Goal: Information Seeking & Learning: Learn about a topic

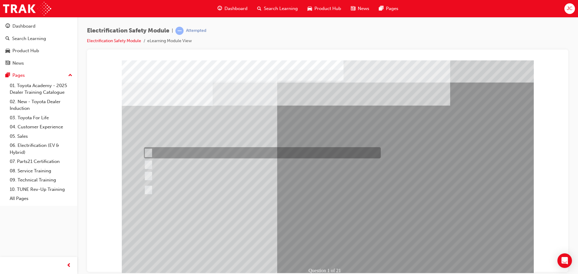
click at [219, 149] on div at bounding box center [260, 152] width 237 height 11
radio input "true"
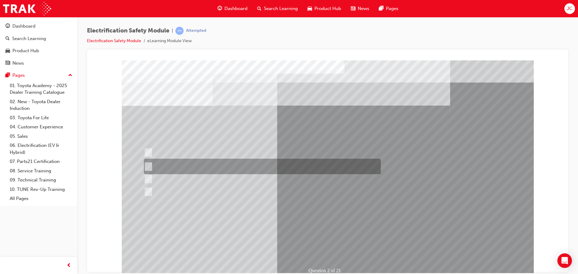
click at [173, 164] on div at bounding box center [260, 165] width 237 height 15
radio input "true"
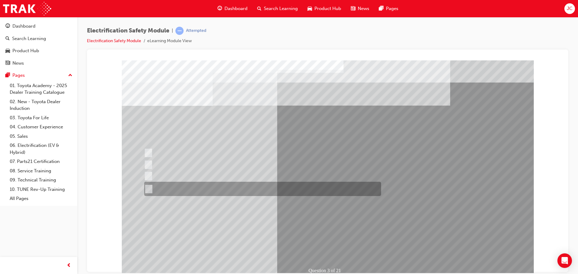
click at [168, 188] on div at bounding box center [261, 188] width 237 height 14
radio input "true"
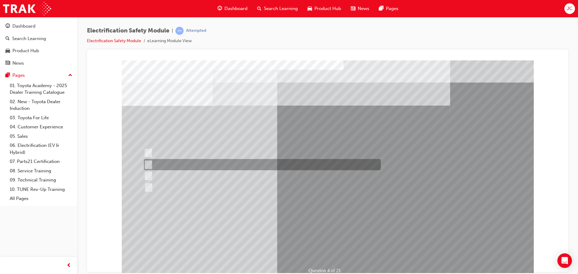
click at [184, 163] on div at bounding box center [260, 164] width 237 height 11
checkbox input "true"
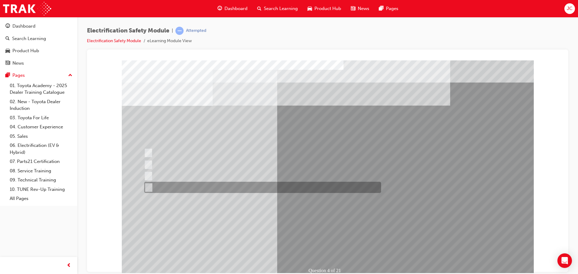
click at [186, 184] on div at bounding box center [261, 186] width 237 height 11
checkbox input "true"
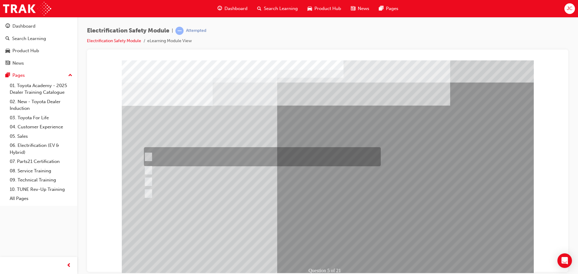
click at [218, 154] on div at bounding box center [260, 156] width 237 height 19
checkbox input "true"
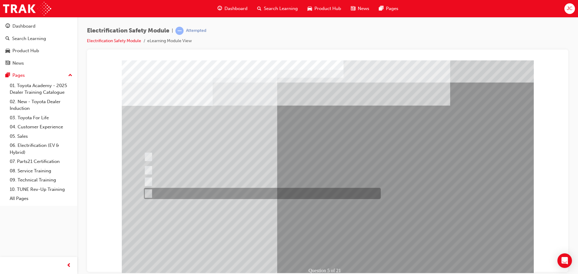
click at [208, 192] on div at bounding box center [260, 193] width 237 height 11
checkbox input "true"
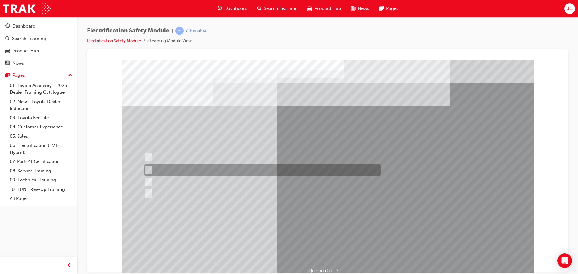
click at [226, 168] on div at bounding box center [260, 169] width 237 height 11
checkbox input "true"
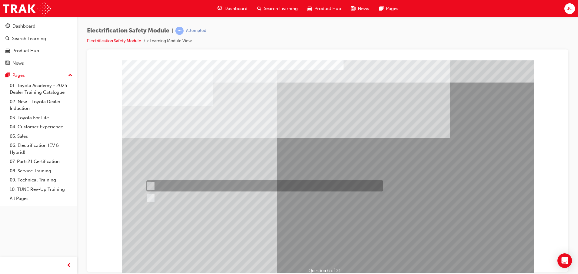
click at [148, 185] on input "True" at bounding box center [149, 185] width 7 height 7
radio input "true"
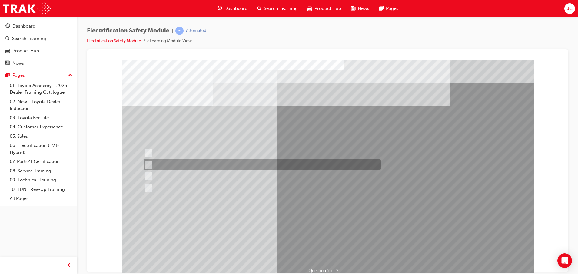
click at [226, 164] on div at bounding box center [260, 164] width 237 height 11
radio input "true"
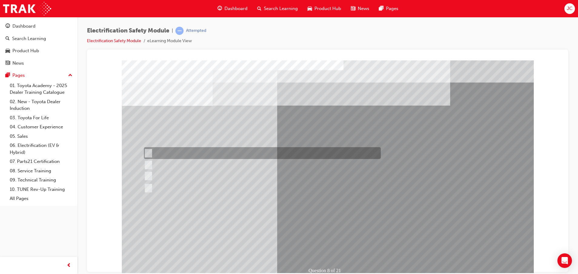
click at [201, 151] on div at bounding box center [260, 153] width 237 height 12
radio input "true"
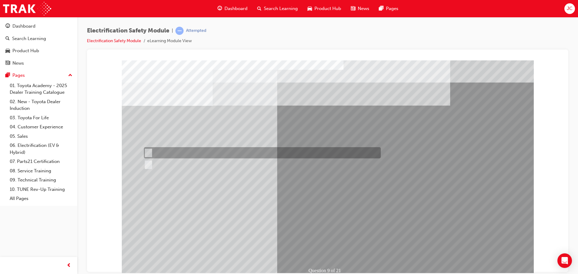
click at [162, 149] on div at bounding box center [260, 152] width 237 height 11
radio input "true"
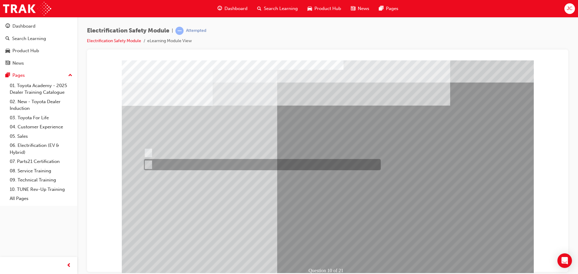
drag, startPoint x: 162, startPoint y: 160, endPoint x: 198, endPoint y: 183, distance: 42.8
click at [162, 161] on div at bounding box center [260, 164] width 237 height 11
radio input "true"
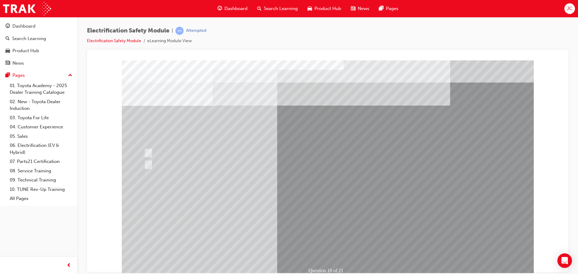
drag, startPoint x: 327, startPoint y: 249, endPoint x: 324, endPoint y: 247, distance: 3.4
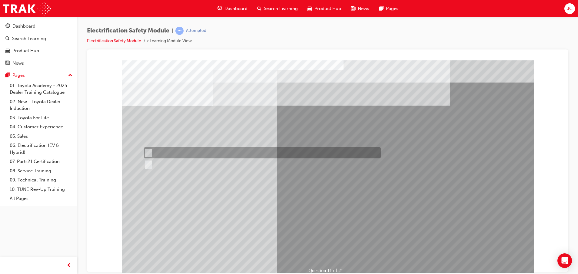
click at [174, 151] on div at bounding box center [260, 152] width 237 height 11
radio input "true"
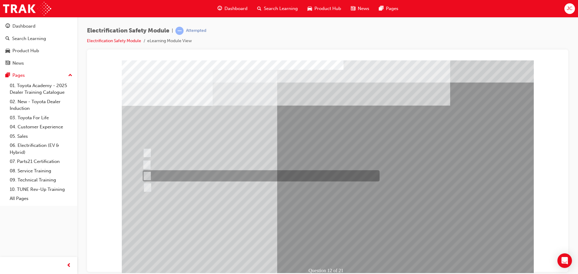
click at [187, 176] on div at bounding box center [259, 175] width 237 height 11
radio input "true"
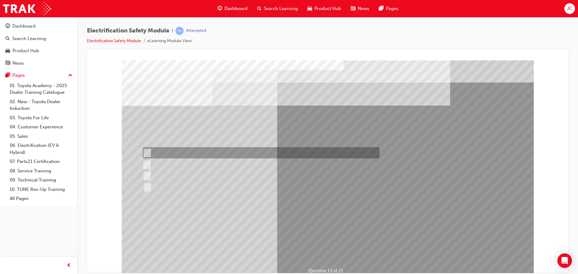
click at [226, 153] on div at bounding box center [259, 152] width 237 height 11
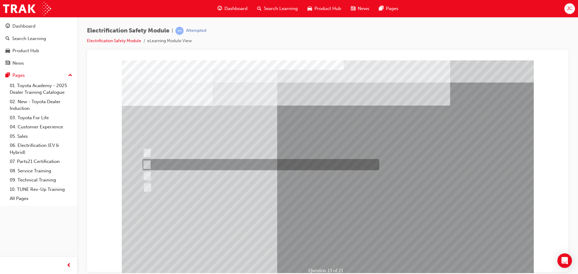
click at [229, 162] on div at bounding box center [259, 164] width 237 height 11
radio input "false"
radio input "true"
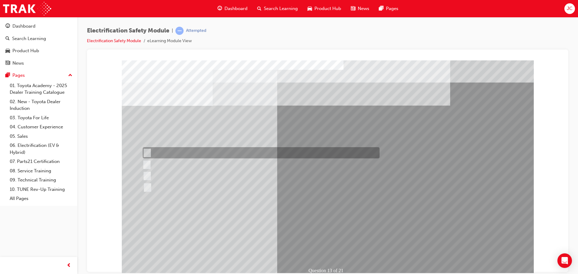
click at [228, 148] on div at bounding box center [259, 152] width 237 height 11
radio input "true"
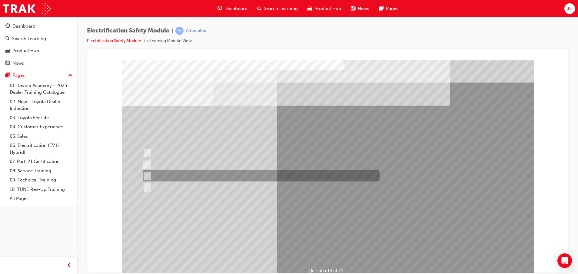
click at [167, 173] on div at bounding box center [259, 175] width 237 height 11
radio input "true"
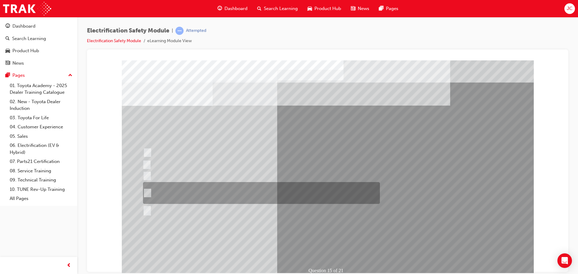
click at [256, 190] on div at bounding box center [259, 193] width 237 height 22
radio input "true"
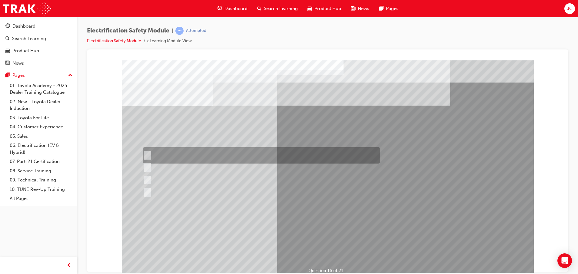
click at [205, 152] on div at bounding box center [259, 155] width 237 height 16
radio input "true"
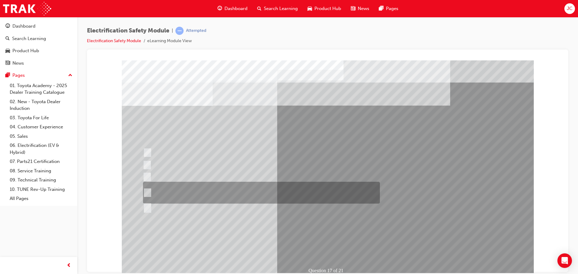
click at [195, 186] on div at bounding box center [259, 192] width 237 height 22
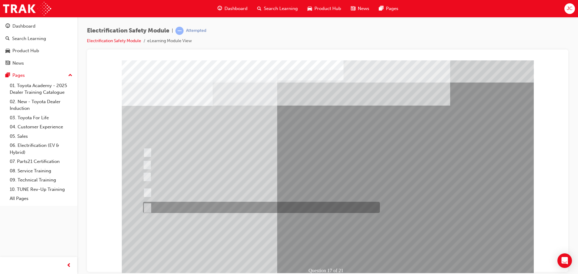
click at [174, 208] on div at bounding box center [259, 206] width 237 height 11
radio input "false"
radio input "true"
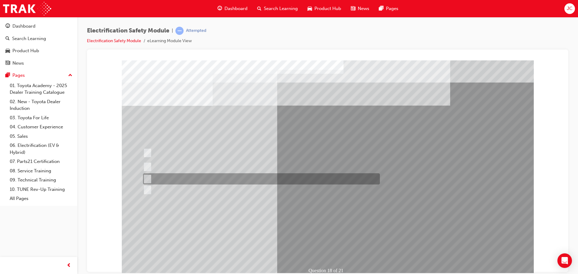
click at [196, 177] on div at bounding box center [259, 178] width 237 height 11
radio input "true"
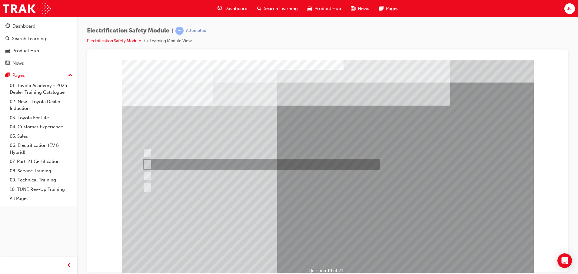
click at [232, 165] on div at bounding box center [259, 163] width 237 height 11
radio input "true"
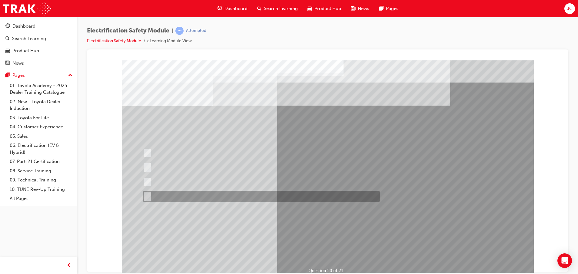
click at [239, 196] on div at bounding box center [259, 196] width 237 height 11
radio input "true"
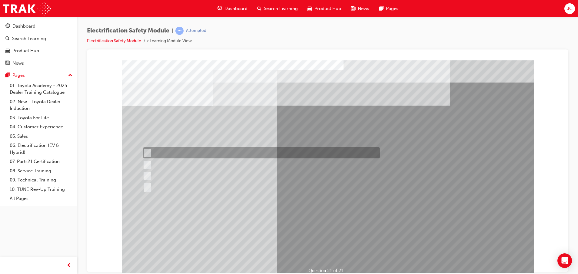
click at [203, 152] on div at bounding box center [259, 152] width 237 height 11
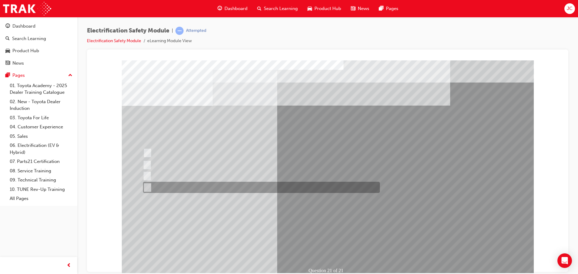
click at [207, 184] on div at bounding box center [259, 186] width 237 height 11
radio input "false"
radio input "true"
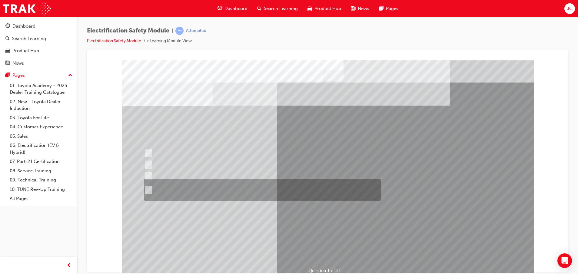
click at [257, 191] on div at bounding box center [260, 189] width 237 height 22
radio input "true"
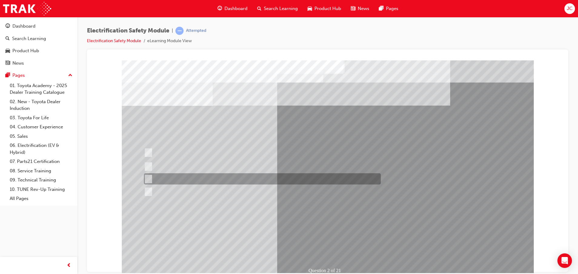
click at [253, 178] on div at bounding box center [260, 178] width 237 height 11
radio input "true"
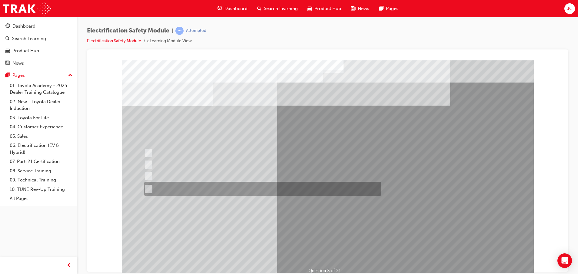
click at [203, 189] on div at bounding box center [261, 188] width 237 height 14
radio input "true"
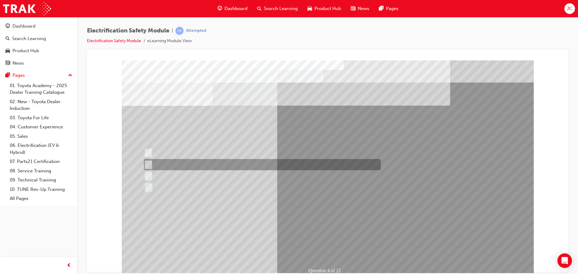
click at [213, 162] on div at bounding box center [260, 164] width 237 height 11
checkbox input "true"
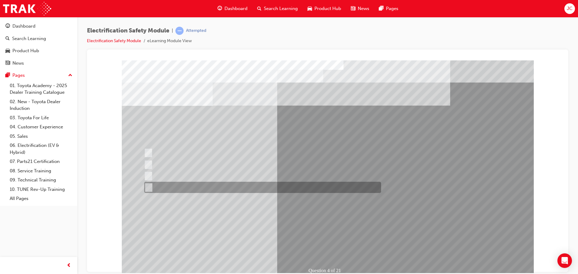
click at [224, 187] on div at bounding box center [261, 186] width 237 height 11
checkbox input "true"
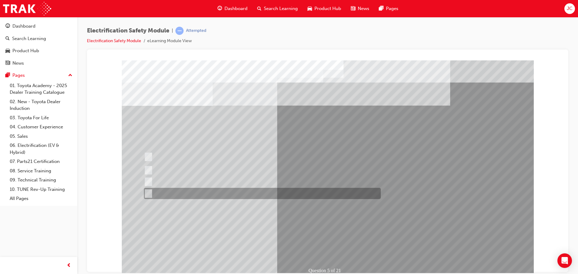
click at [199, 194] on div at bounding box center [260, 193] width 237 height 11
checkbox input "true"
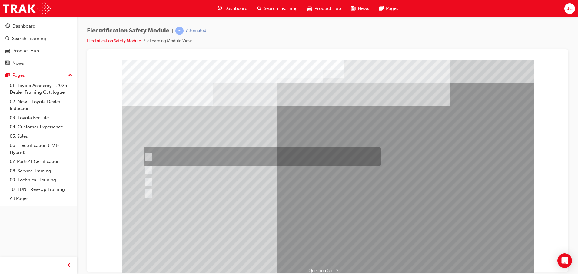
click at [194, 155] on div at bounding box center [260, 156] width 237 height 19
checkbox input "true"
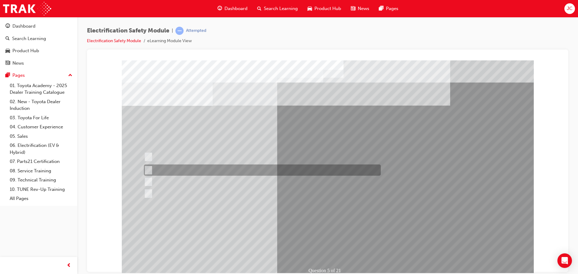
click at [187, 168] on div at bounding box center [260, 169] width 237 height 11
click at [183, 175] on div at bounding box center [260, 169] width 237 height 11
checkbox input "false"
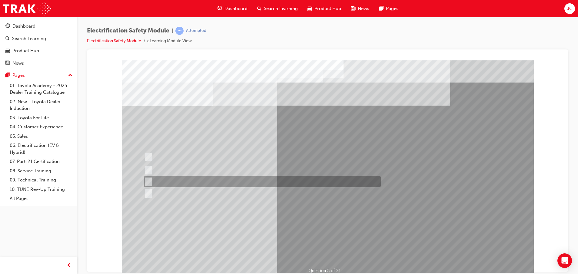
click at [182, 178] on div at bounding box center [260, 181] width 237 height 11
checkbox input "true"
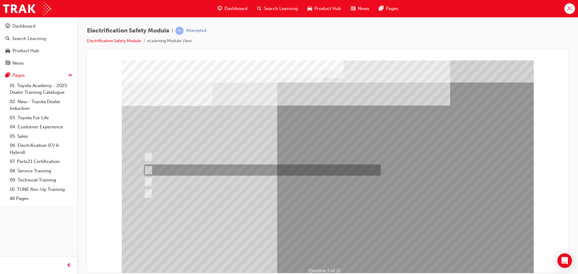
click at [184, 169] on div at bounding box center [260, 169] width 237 height 11
checkbox input "true"
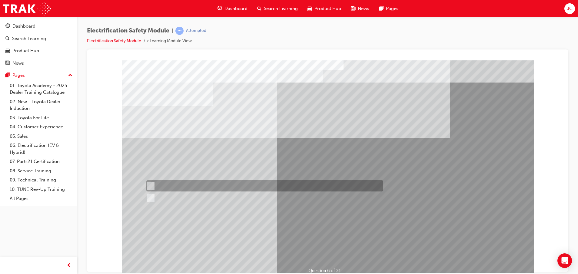
click at [159, 186] on div at bounding box center [263, 185] width 237 height 11
radio input "true"
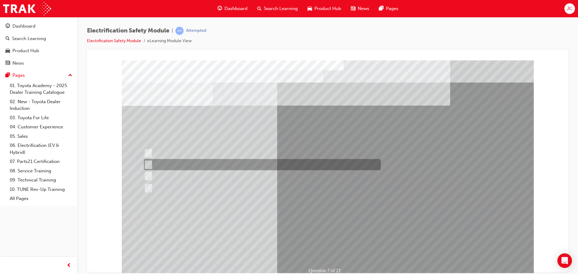
click at [200, 163] on div at bounding box center [260, 164] width 237 height 11
radio input "true"
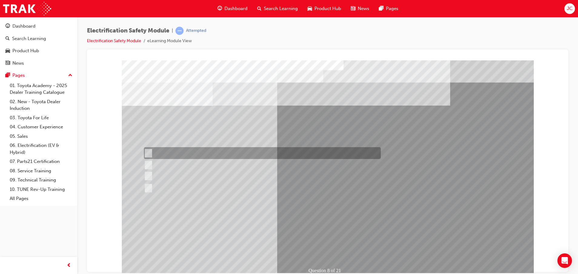
click at [205, 151] on div at bounding box center [260, 153] width 237 height 12
radio input "true"
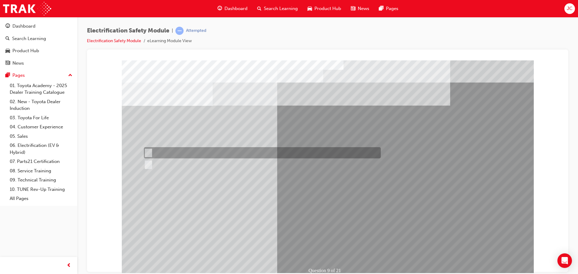
click at [162, 148] on div at bounding box center [260, 152] width 237 height 11
radio input "true"
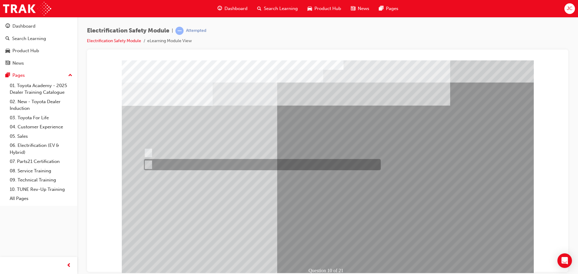
click at [176, 164] on div at bounding box center [260, 164] width 237 height 11
radio input "true"
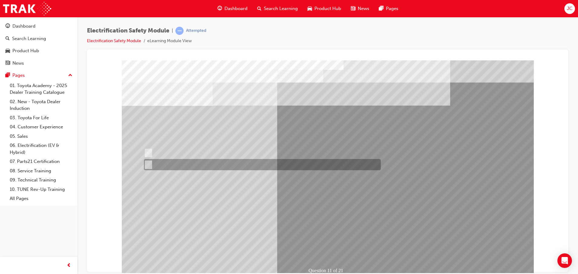
click at [165, 159] on div at bounding box center [260, 164] width 237 height 11
radio input "true"
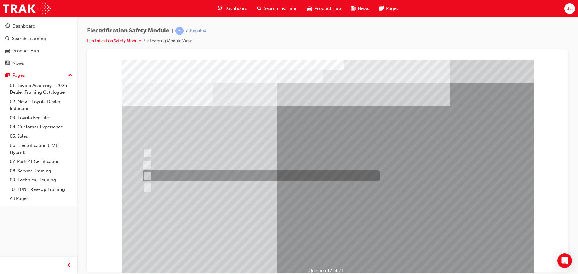
click at [196, 172] on div at bounding box center [259, 175] width 237 height 11
radio input "true"
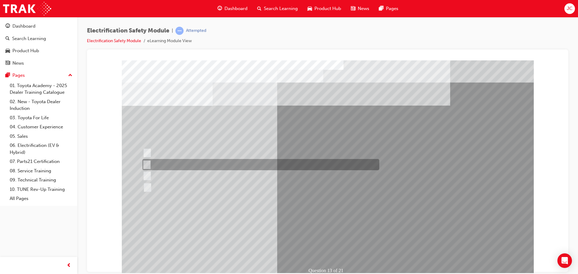
click at [218, 165] on div at bounding box center [259, 164] width 237 height 11
radio input "true"
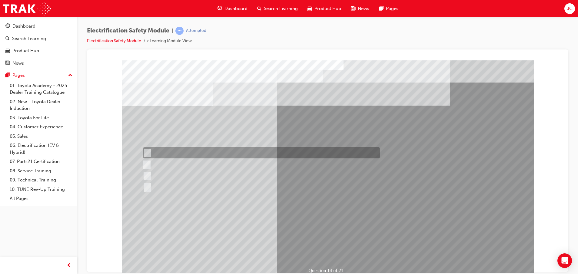
click at [174, 151] on div at bounding box center [259, 152] width 237 height 11
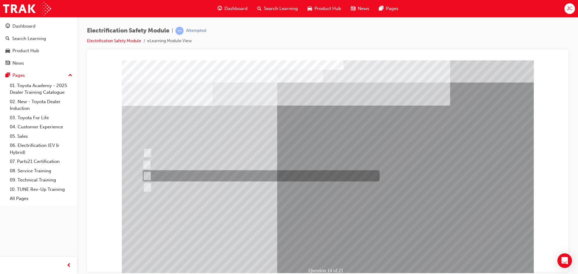
click at [173, 175] on div at bounding box center [259, 175] width 237 height 11
radio input "false"
radio input "true"
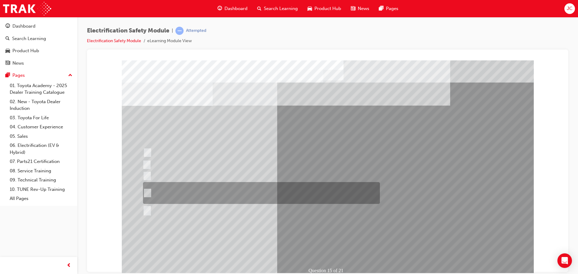
click at [249, 188] on div at bounding box center [259, 193] width 237 height 22
radio input "true"
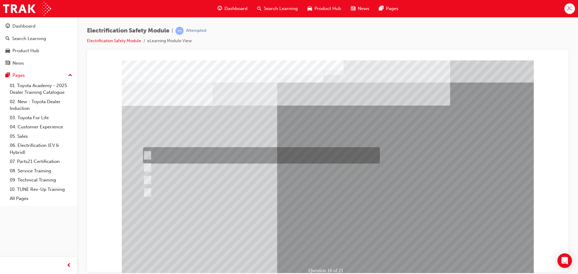
click at [181, 159] on div at bounding box center [259, 155] width 237 height 16
radio input "true"
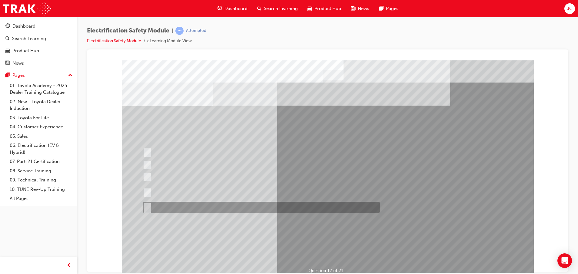
click at [199, 203] on div at bounding box center [259, 206] width 237 height 11
radio input "true"
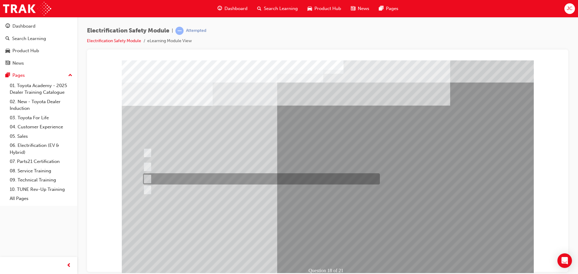
click at [217, 178] on div at bounding box center [259, 178] width 237 height 11
radio input "true"
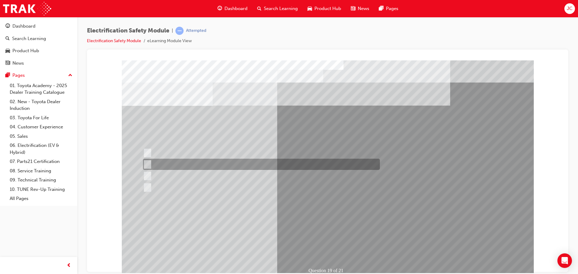
click at [180, 164] on div at bounding box center [259, 163] width 237 height 11
radio input "true"
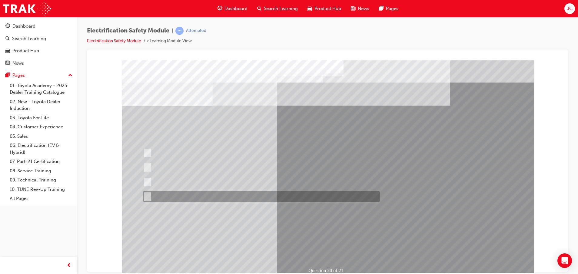
click at [221, 195] on div at bounding box center [259, 196] width 237 height 11
radio input "true"
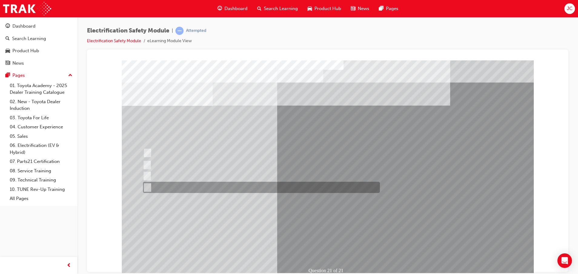
click at [222, 186] on div at bounding box center [259, 186] width 237 height 11
radio input "true"
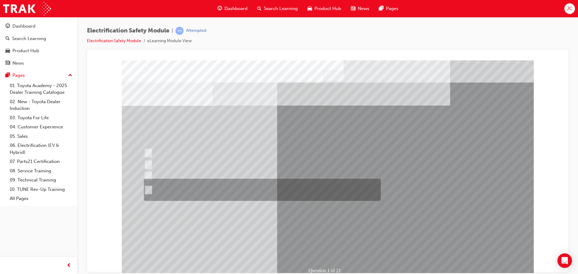
click at [203, 191] on div at bounding box center [260, 189] width 237 height 22
radio input "true"
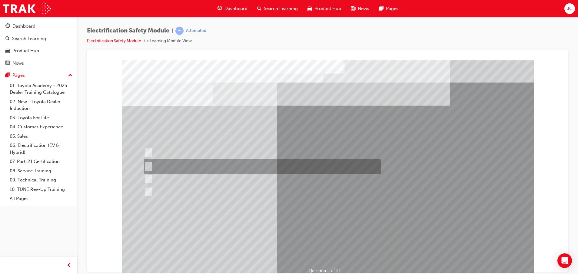
click at [211, 163] on div at bounding box center [260, 165] width 237 height 15
radio input "true"
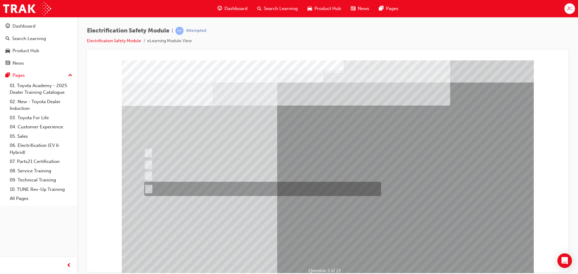
click at [209, 184] on div at bounding box center [261, 188] width 237 height 14
radio input "true"
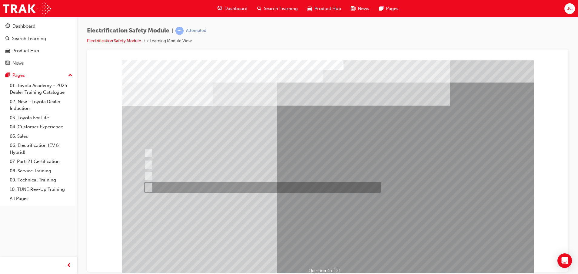
click at [226, 185] on div at bounding box center [261, 186] width 237 height 11
checkbox input "true"
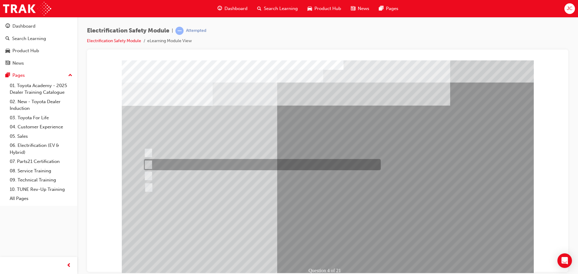
click at [200, 163] on div at bounding box center [260, 164] width 237 height 11
checkbox input "true"
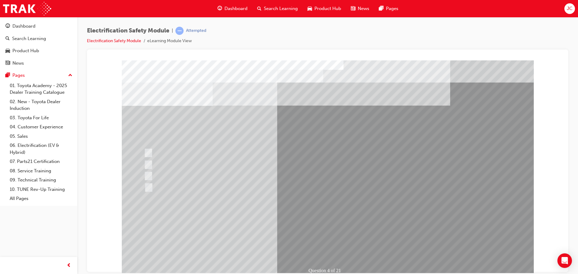
click at [321, 237] on div "Question 4 of 21" at bounding box center [328, 169] width 412 height 218
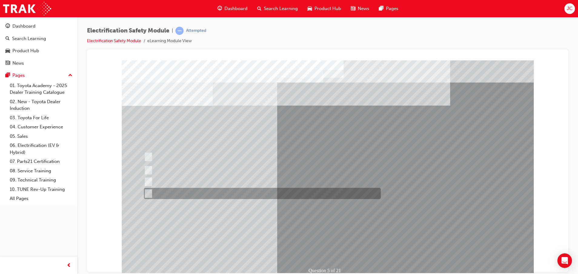
click at [208, 193] on div at bounding box center [260, 193] width 237 height 11
checkbox input "true"
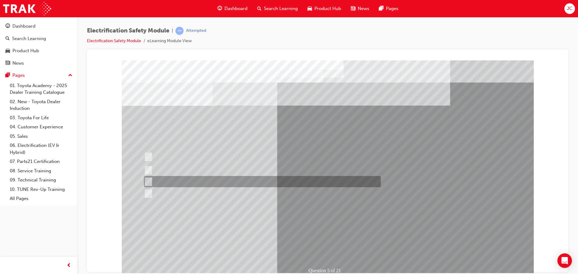
click at [201, 183] on div at bounding box center [260, 181] width 237 height 11
checkbox input "true"
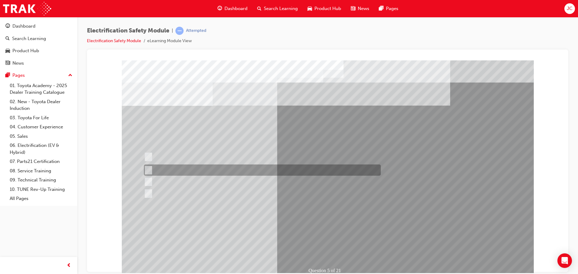
click at [199, 167] on div at bounding box center [260, 169] width 237 height 11
checkbox input "true"
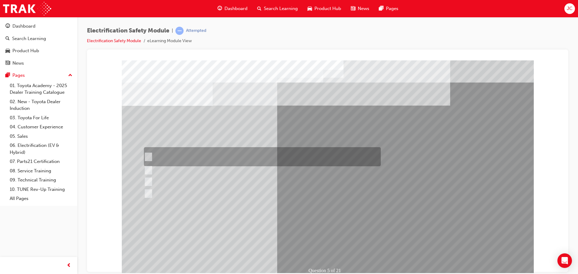
click at [198, 151] on div at bounding box center [260, 156] width 237 height 19
checkbox input "true"
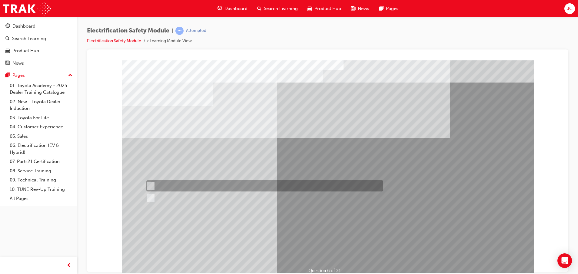
click at [161, 185] on div at bounding box center [263, 185] width 237 height 11
radio input "true"
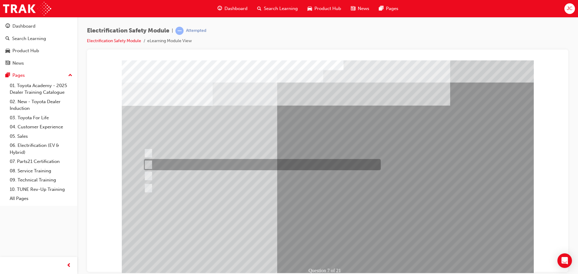
click at [180, 164] on div at bounding box center [260, 164] width 237 height 11
radio input "true"
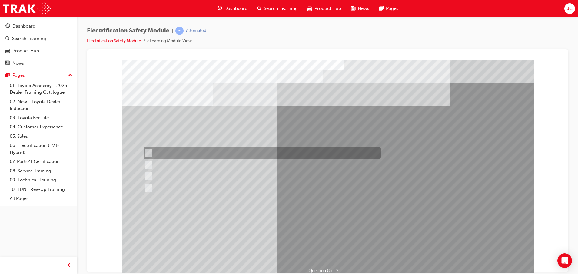
click at [192, 152] on div at bounding box center [260, 153] width 237 height 12
radio input "true"
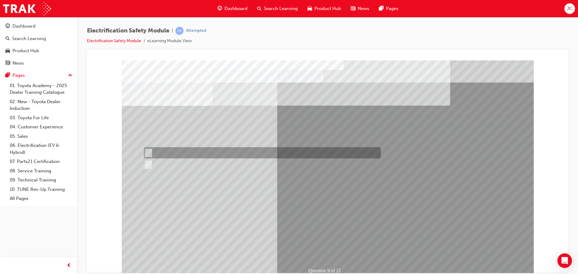
click at [180, 154] on div at bounding box center [260, 152] width 237 height 11
radio input "true"
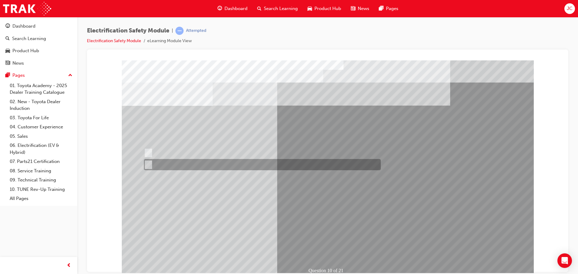
click at [162, 160] on div at bounding box center [260, 164] width 237 height 11
radio input "true"
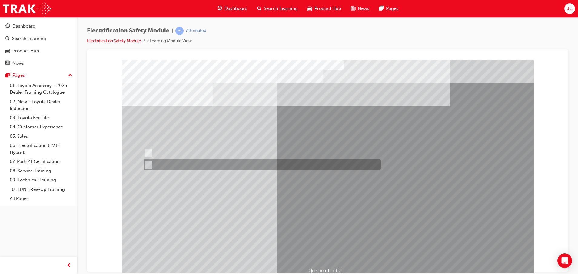
click at [164, 161] on div at bounding box center [260, 164] width 237 height 11
radio input "true"
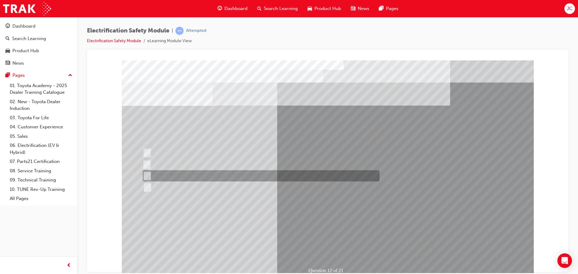
click at [197, 176] on div at bounding box center [259, 175] width 237 height 11
radio input "true"
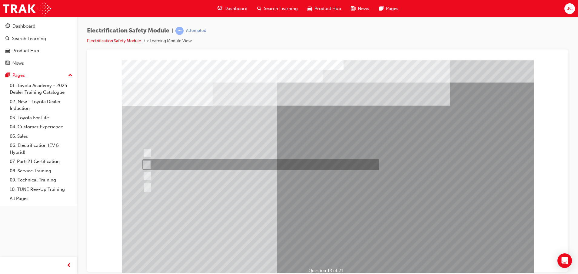
click at [199, 163] on div at bounding box center [259, 164] width 237 height 11
radio input "true"
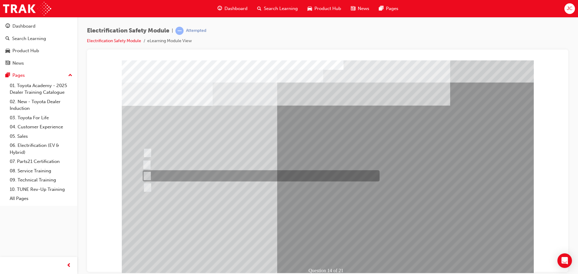
click at [172, 171] on div at bounding box center [259, 175] width 237 height 11
radio input "true"
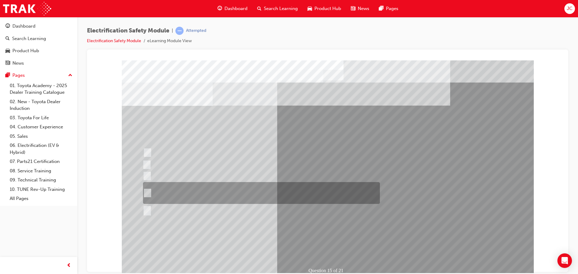
click at [270, 186] on div at bounding box center [259, 193] width 237 height 22
radio input "true"
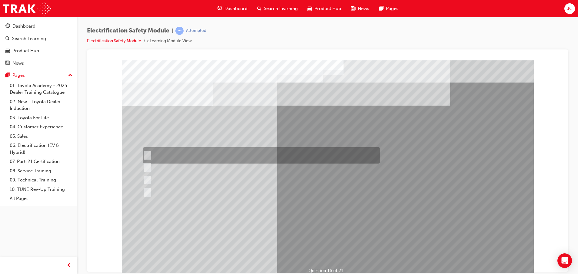
click at [218, 156] on div at bounding box center [259, 155] width 237 height 16
radio input "true"
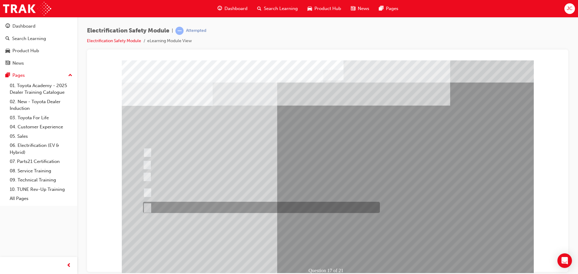
click at [179, 204] on div at bounding box center [259, 206] width 237 height 11
radio input "true"
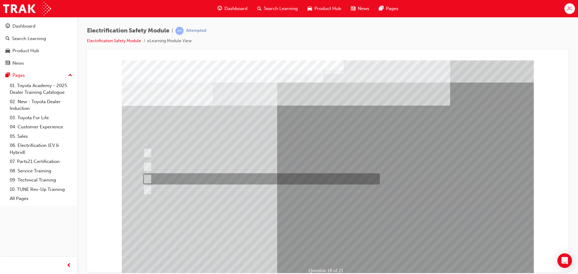
click at [198, 178] on div at bounding box center [259, 178] width 237 height 11
radio input "true"
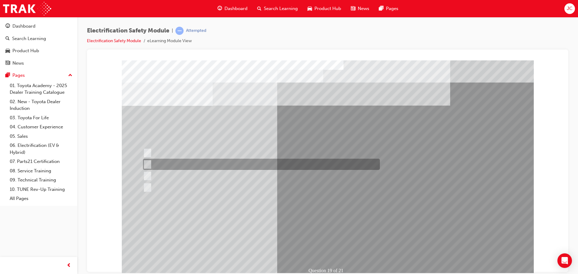
click at [296, 164] on div at bounding box center [259, 163] width 237 height 11
radio input "true"
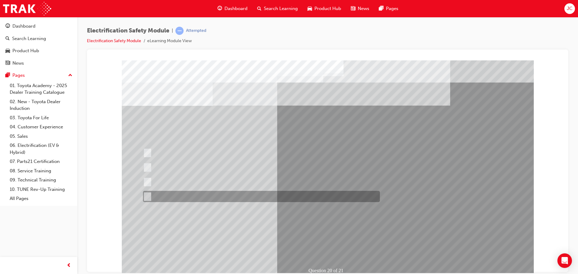
click at [235, 197] on div at bounding box center [259, 196] width 237 height 11
radio input "true"
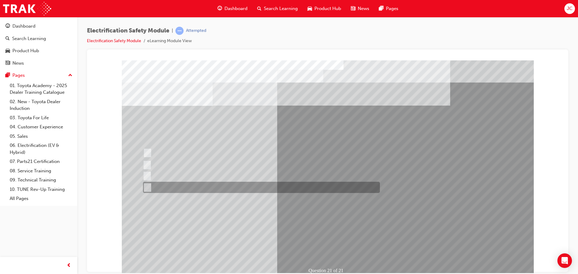
click at [222, 188] on div at bounding box center [259, 186] width 237 height 11
radio input "true"
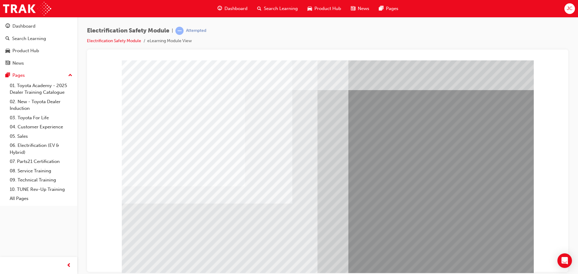
click at [238, 6] on span "Dashboard" at bounding box center [235, 8] width 23 height 7
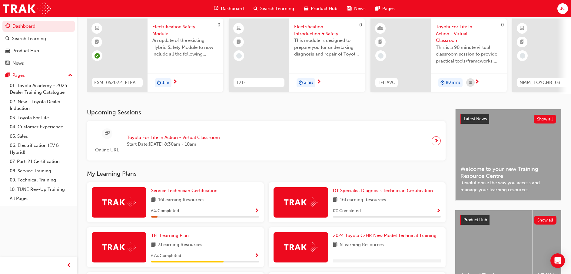
scroll to position [91, 0]
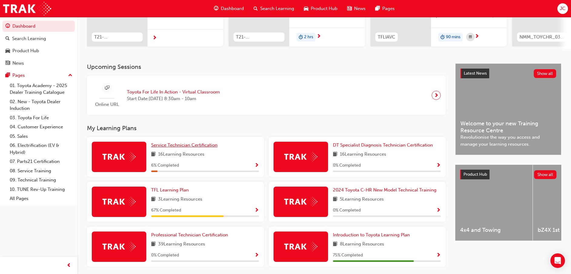
click at [203, 147] on span "Service Technician Certification" at bounding box center [184, 144] width 66 height 5
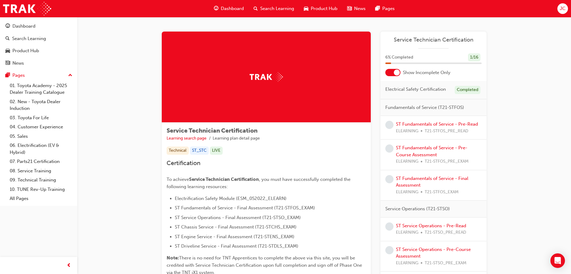
click at [257, 198] on span "Electrification Safety Module (ESM_052022_ELEARN)" at bounding box center [231, 197] width 112 height 5
click at [392, 70] on div at bounding box center [392, 72] width 15 height 7
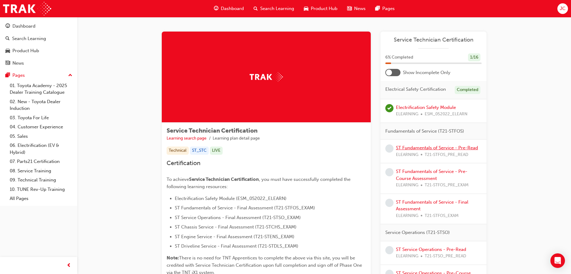
click at [416, 146] on link "ST Fundamentals of Service - Pre-Read" at bounding box center [437, 147] width 82 height 5
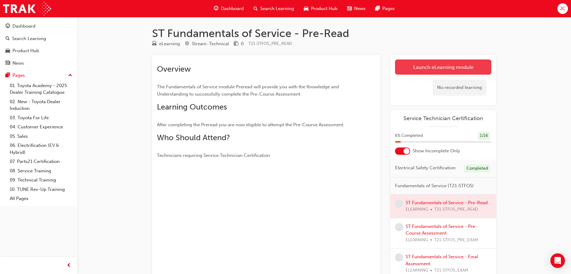
click at [445, 70] on link "Launch eLearning module" at bounding box center [443, 66] width 96 height 15
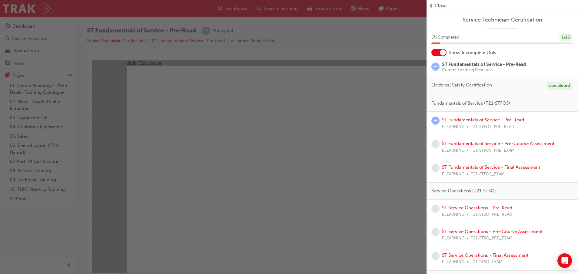
click at [432, 4] on span "prev-icon" at bounding box center [431, 5] width 5 height 7
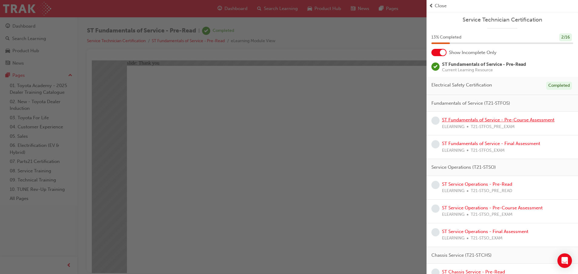
click at [480, 120] on link "ST Fundamentals of Service - Pre-Course Assessment" at bounding box center [498, 119] width 112 height 5
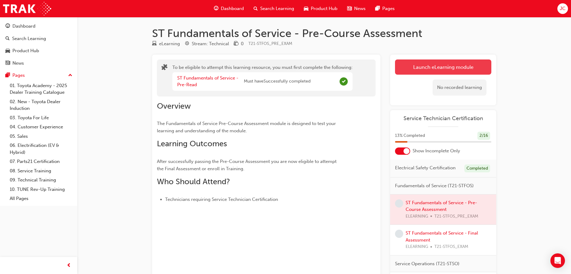
click at [420, 67] on button "Launch eLearning module" at bounding box center [443, 66] width 96 height 15
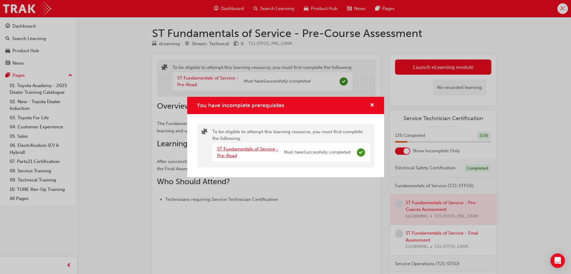
click at [232, 149] on link "ST Fundamentals of Service - Pre-Read" at bounding box center [247, 152] width 61 height 12
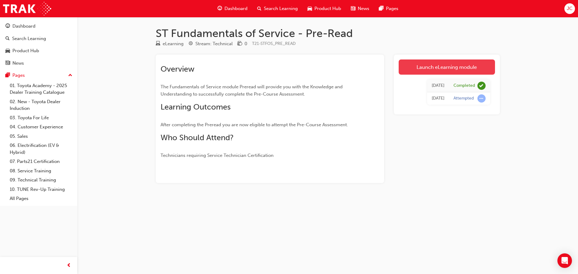
click at [430, 67] on link "Launch eLearning module" at bounding box center [447, 66] width 96 height 15
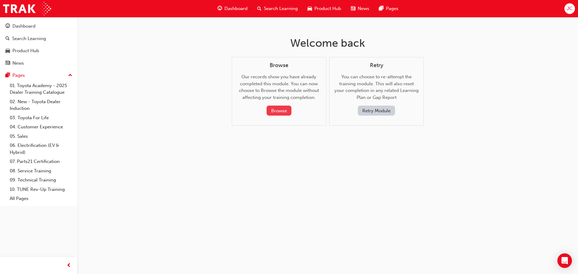
click at [277, 111] on button "Browse" at bounding box center [279, 110] width 25 height 10
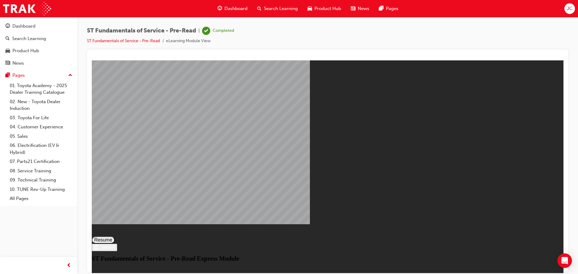
click at [115, 236] on button "Resume" at bounding box center [103, 239] width 23 height 7
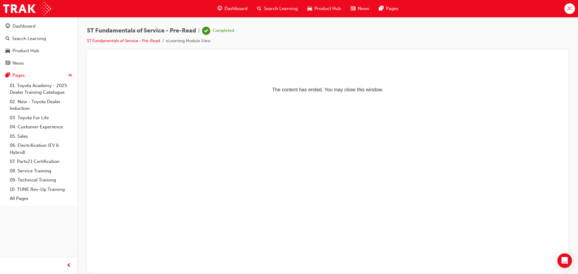
click at [236, 8] on span "Dashboard" at bounding box center [235, 8] width 23 height 7
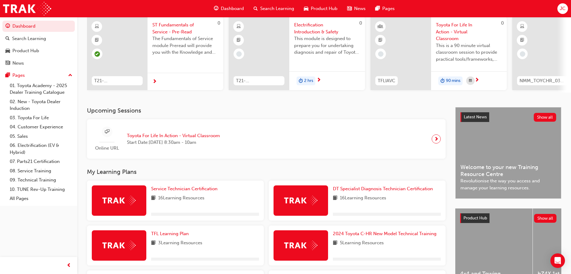
scroll to position [91, 0]
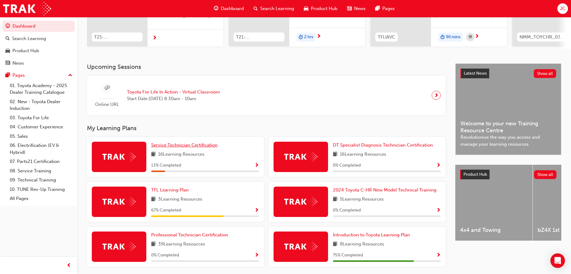
click at [197, 148] on span "Service Technician Certification" at bounding box center [184, 144] width 66 height 5
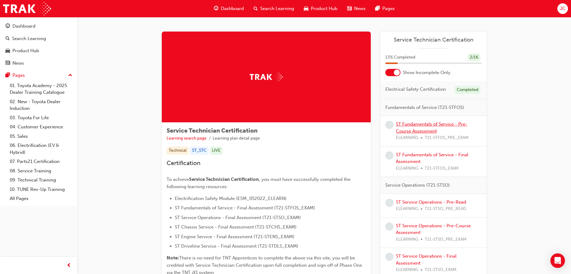
click at [418, 123] on link "ST Fundamentals of Service - Pre-Course Assessment" at bounding box center [431, 127] width 71 height 12
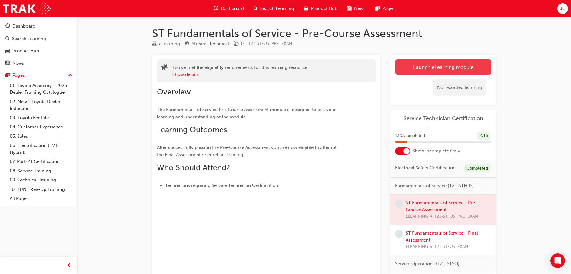
click at [425, 69] on link "Launch eLearning module" at bounding box center [443, 66] width 96 height 15
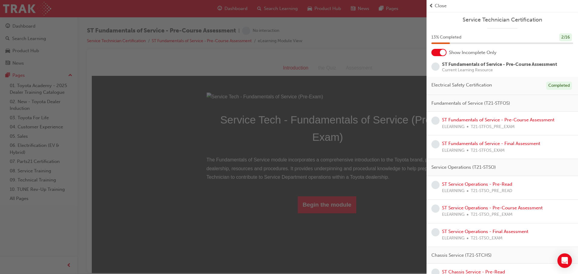
click at [108, 140] on div "button" at bounding box center [213, 137] width 427 height 274
click at [438, 1] on div "Close" at bounding box center [502, 6] width 151 height 12
click at [434, 4] on div "Close" at bounding box center [502, 5] width 147 height 7
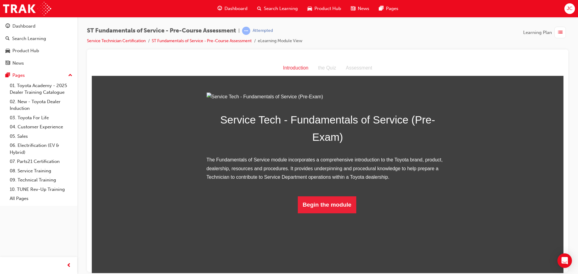
scroll to position [7, 0]
click at [321, 213] on button "Begin the module" at bounding box center [327, 204] width 58 height 17
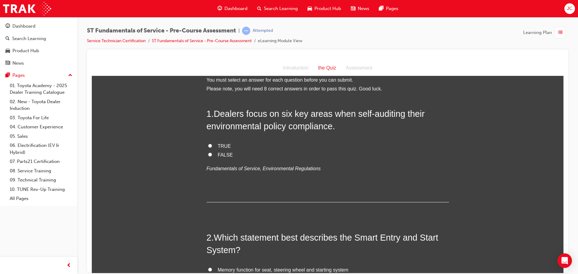
scroll to position [0, 0]
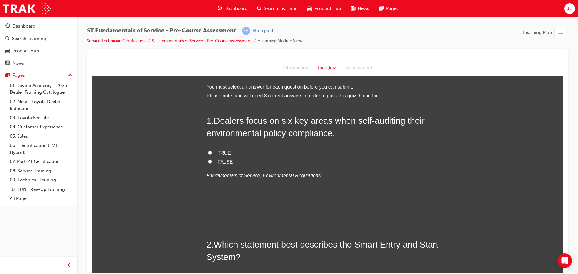
click at [219, 151] on span "TRUE" at bounding box center [224, 152] width 13 height 5
click at [212, 151] on input "TRUE" at bounding box center [210, 152] width 4 height 4
radio input "true"
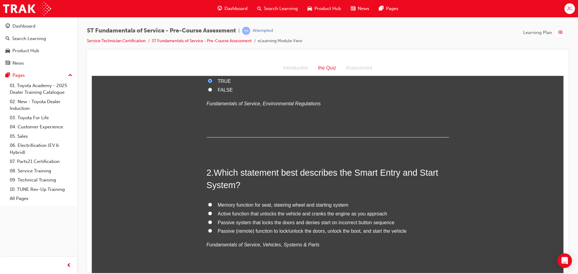
scroll to position [91, 0]
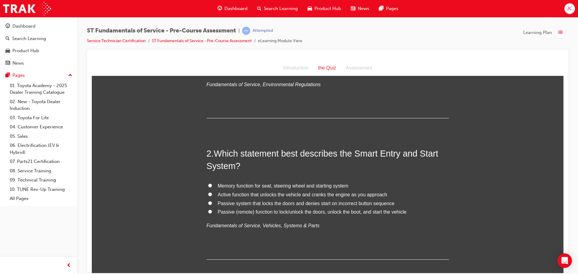
click at [223, 211] on span "Passive (remote) function to lock/unlock the doors, unlock the boot, and start …" at bounding box center [312, 211] width 189 height 5
click at [212, 211] on input "Passive (remote) function to lock/unlock the doors, unlock the boot, and start …" at bounding box center [210, 211] width 4 height 4
radio input "true"
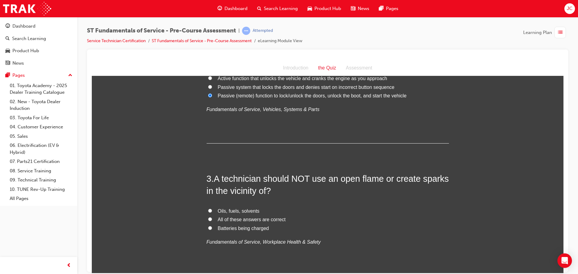
scroll to position [227, 0]
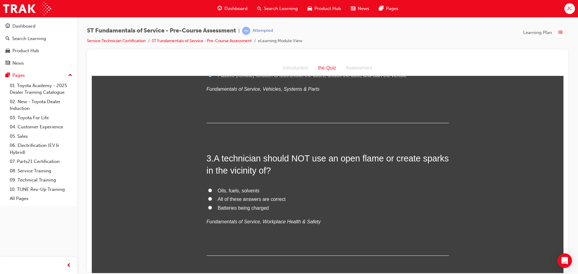
click at [232, 198] on span "All of these answers are correct" at bounding box center [252, 198] width 68 height 5
click at [212, 198] on input "All of these answers are correct" at bounding box center [210, 198] width 4 height 4
radio input "true"
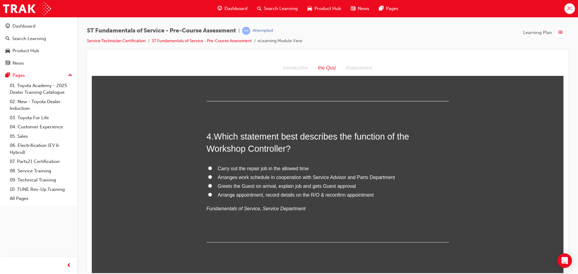
scroll to position [409, 0]
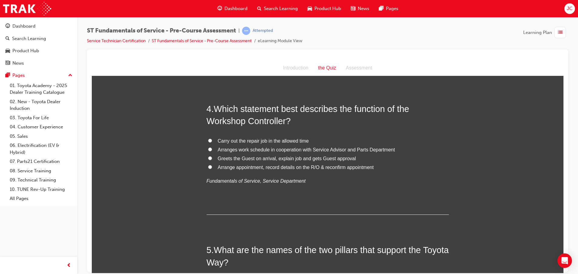
click at [234, 148] on span "Arranges work schedule in cooperation with Service Advisor and Parts Department" at bounding box center [306, 149] width 177 height 5
click at [212, 148] on input "Arranges work schedule in cooperation with Service Advisor and Parts Department" at bounding box center [210, 149] width 4 height 4
radio input "true"
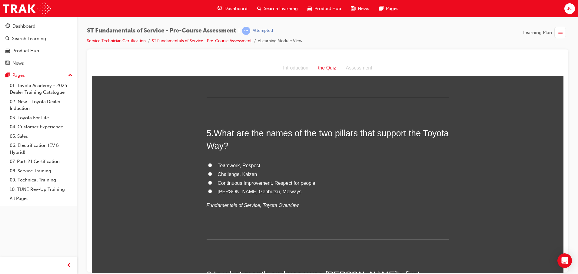
scroll to position [545, 0]
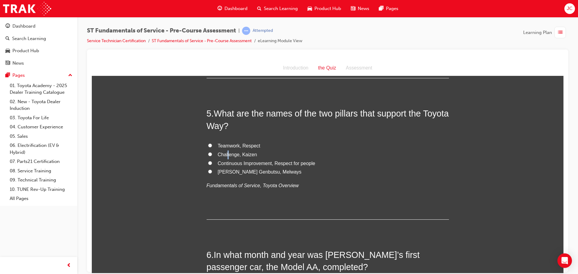
click at [225, 153] on span "Challenge, Kaizen" at bounding box center [237, 153] width 39 height 5
drag, startPoint x: 225, startPoint y: 153, endPoint x: 316, endPoint y: 150, distance: 91.5
click at [316, 151] on label "Challenge, Kaizen" at bounding box center [328, 154] width 242 height 9
click at [212, 152] on input "Challenge, Kaizen" at bounding box center [210, 154] width 4 height 4
radio input "true"
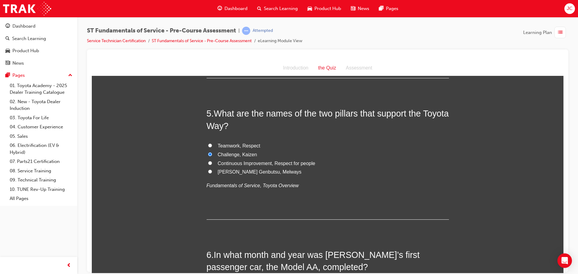
click at [293, 161] on span "Continuous Improvement, Respect for people" at bounding box center [267, 162] width 98 height 5
click at [212, 161] on input "Continuous Improvement, Respect for people" at bounding box center [210, 163] width 4 height 4
radio input "true"
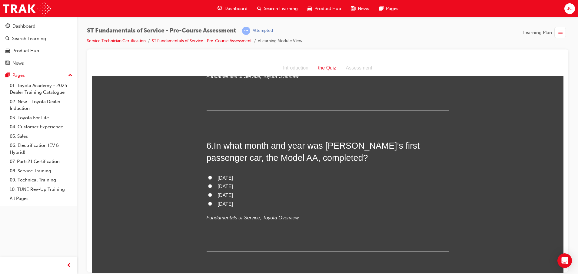
scroll to position [682, 0]
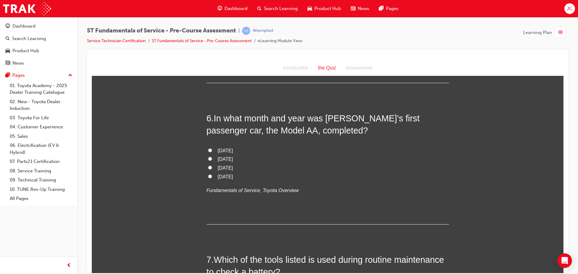
click at [229, 159] on span "[DATE]" at bounding box center [225, 158] width 15 height 5
click at [212, 159] on input "[DATE]" at bounding box center [210, 158] width 4 height 4
radio input "true"
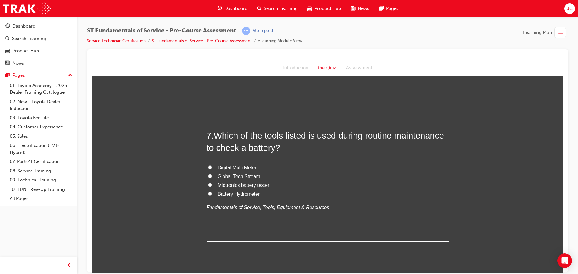
scroll to position [818, 0]
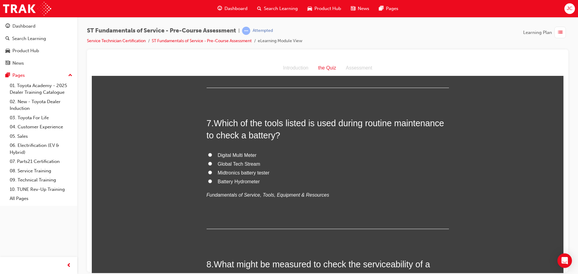
click at [226, 171] on span "Midtronics battery tester" at bounding box center [244, 172] width 52 height 5
click at [212, 171] on input "Midtronics battery tester" at bounding box center [210, 172] width 4 height 4
radio input "true"
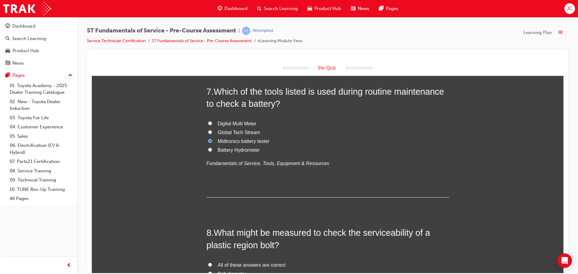
scroll to position [863, 0]
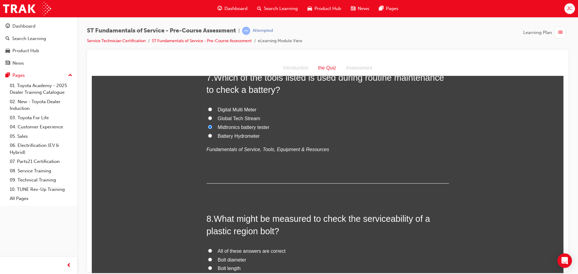
click at [221, 131] on label "Battery Hydrometer" at bounding box center [328, 135] width 242 height 9
click at [212, 133] on input "Battery Hydrometer" at bounding box center [210, 135] width 4 height 4
radio input "true"
click at [221, 125] on span "Midtronics battery tester" at bounding box center [244, 126] width 52 height 5
click at [212, 125] on input "Midtronics battery tester" at bounding box center [210, 127] width 4 height 4
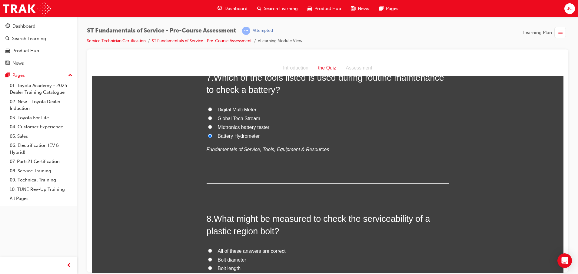
radio input "true"
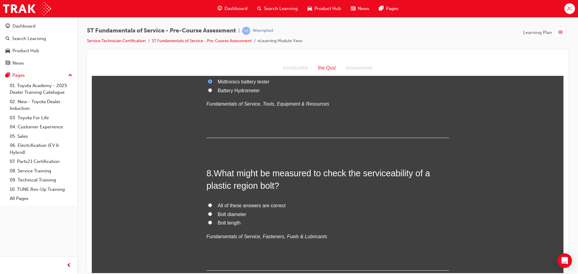
scroll to position [954, 0]
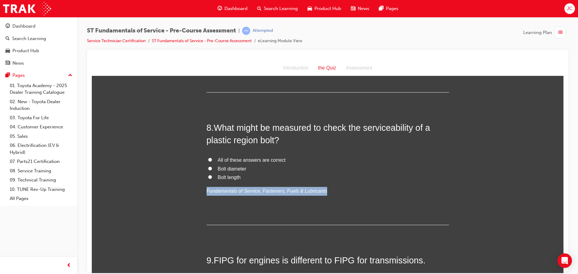
drag, startPoint x: 204, startPoint y: 191, endPoint x: 319, endPoint y: 191, distance: 115.1
click at [319, 191] on p "Fundamentals of Service, Fasteners, Fuels & Lubricants" at bounding box center [328, 190] width 242 height 9
copy em "Fundamentals of Service, Fasteners, Fuels & Lubricants"
click at [348, 168] on label "Bolt diameter" at bounding box center [328, 168] width 242 height 9
click at [212, 168] on input "Bolt diameter" at bounding box center [210, 168] width 4 height 4
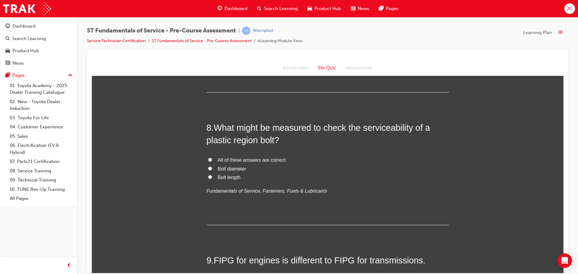
radio input "true"
click at [243, 161] on span "All of these answers are correct" at bounding box center [252, 159] width 68 height 5
click at [212, 161] on input "All of these answers are correct" at bounding box center [210, 159] width 4 height 4
radio input "true"
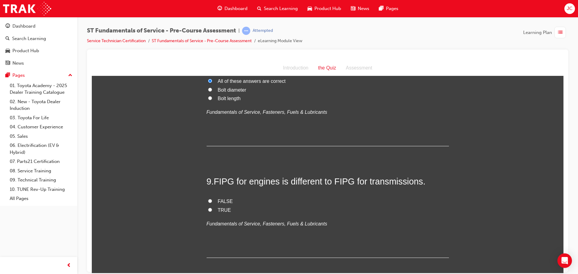
scroll to position [1091, 0]
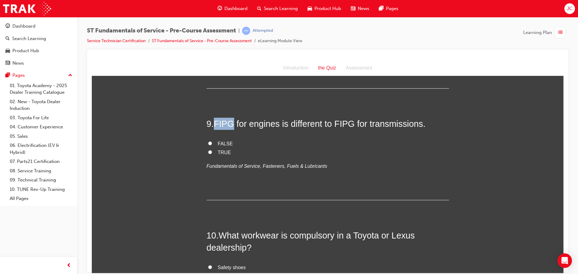
drag, startPoint x: 211, startPoint y: 124, endPoint x: 230, endPoint y: 125, distance: 18.8
click at [230, 125] on h2 "9 . FIPG for engines is different to FIPG for transmissions." at bounding box center [328, 123] width 242 height 12
copy h2 "FIPG"
click at [244, 126] on span "FIPG for engines is different to FIPG for transmissions." at bounding box center [320, 123] width 212 height 10
click at [218, 150] on span "TRUE" at bounding box center [224, 151] width 13 height 5
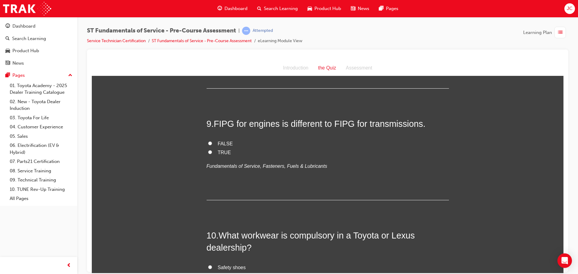
click at [212, 150] on input "TRUE" at bounding box center [210, 152] width 4 height 4
radio input "true"
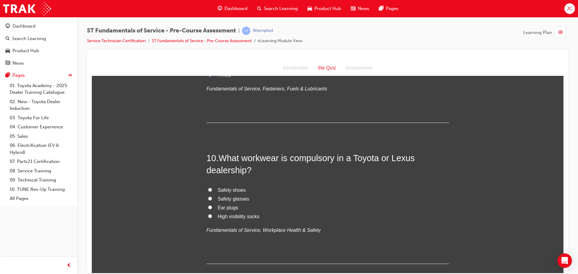
scroll to position [1181, 0]
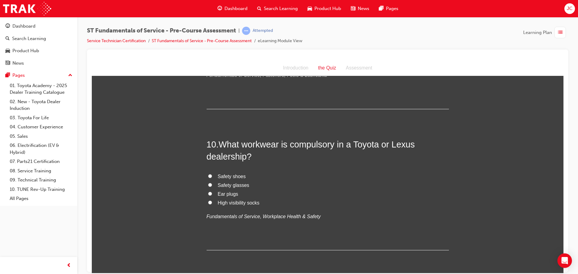
click at [235, 174] on span "Safety shoes" at bounding box center [232, 175] width 28 height 5
click at [212, 174] on input "Safety shoes" at bounding box center [210, 176] width 4 height 4
radio input "true"
click at [231, 183] on span "Safety glasses" at bounding box center [234, 184] width 32 height 5
click at [212, 183] on input "Safety glasses" at bounding box center [210, 184] width 4 height 4
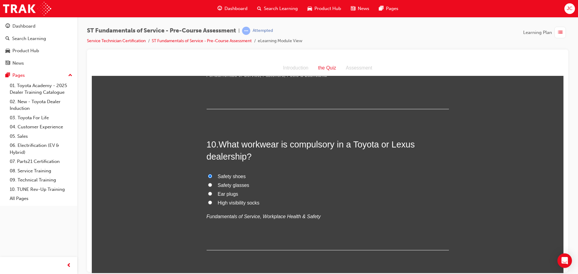
radio input "true"
click at [224, 193] on span "Ear plugs" at bounding box center [228, 193] width 21 height 5
click at [212, 193] on input "Ear plugs" at bounding box center [210, 193] width 4 height 4
radio input "true"
click at [224, 204] on span "High visibility socks" at bounding box center [239, 202] width 42 height 5
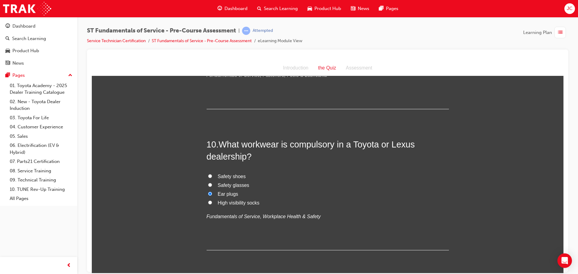
click at [212, 204] on input "High visibility socks" at bounding box center [210, 202] width 4 height 4
radio input "true"
click at [231, 175] on span "Safety shoes" at bounding box center [232, 175] width 28 height 5
click at [212, 175] on input "Safety shoes" at bounding box center [210, 176] width 4 height 4
radio input "true"
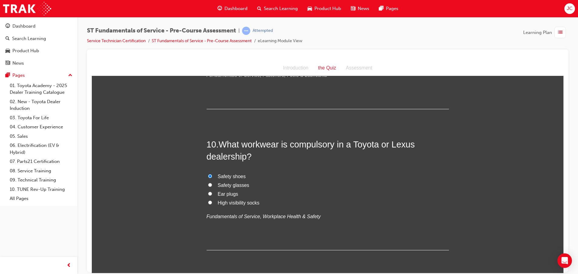
scroll to position [1204, 0]
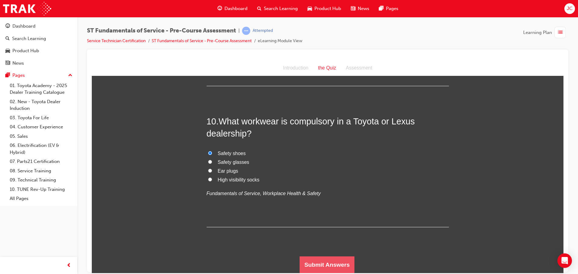
click at [328, 267] on button "Submit Answers" at bounding box center [327, 264] width 55 height 17
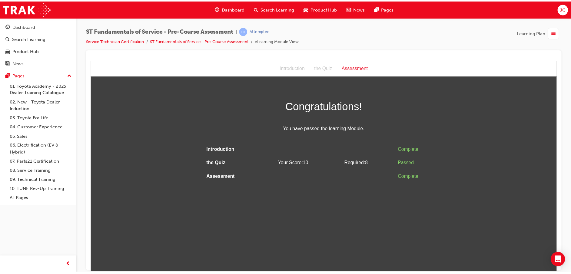
scroll to position [0, 0]
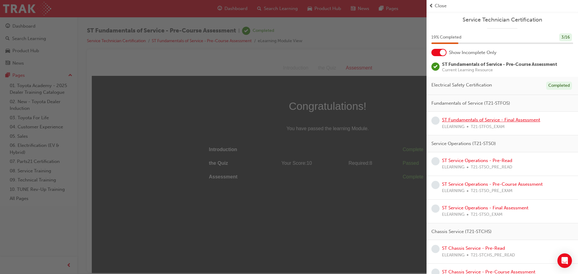
click at [465, 118] on link "ST Fundamentals of Service - Final Assessment" at bounding box center [491, 119] width 98 height 5
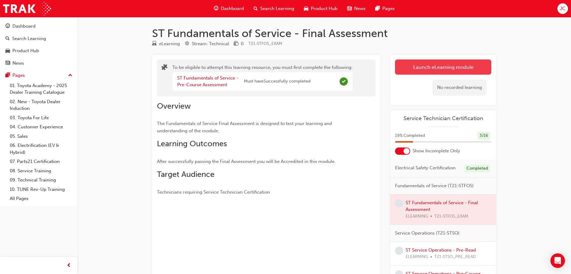
click at [413, 61] on button "Launch eLearning module" at bounding box center [443, 66] width 96 height 15
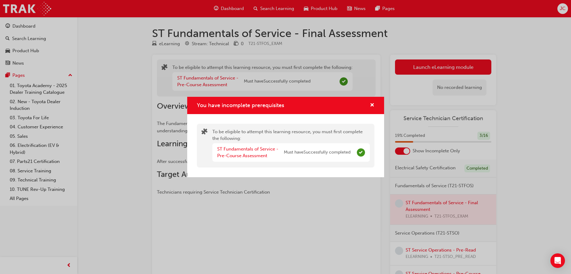
click at [264, 199] on div "You have incomplete prerequisites To be eligible to attempt this learning resou…" at bounding box center [285, 137] width 571 height 274
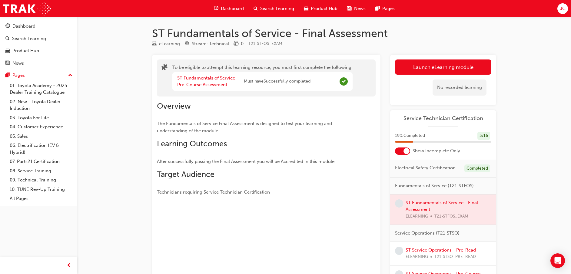
click at [228, 6] on span "Dashboard" at bounding box center [232, 8] width 23 height 7
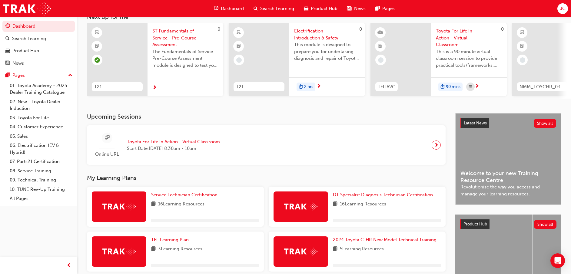
scroll to position [45, 0]
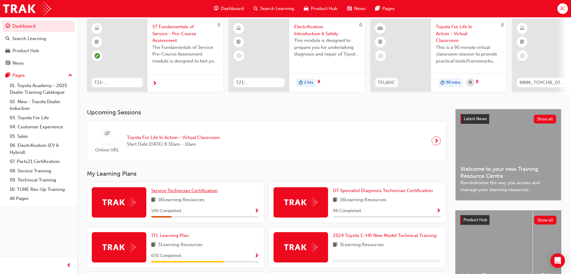
click at [175, 191] on span "Service Technician Certification" at bounding box center [184, 190] width 66 height 5
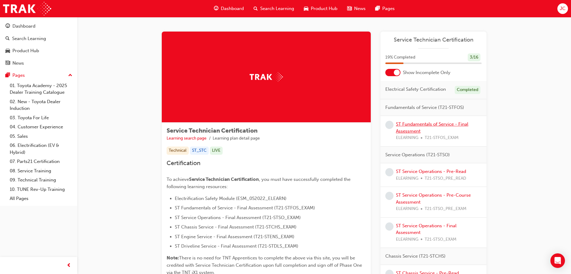
click at [412, 124] on link "ST Fundamentals of Service - Final Assessment" at bounding box center [432, 127] width 72 height 12
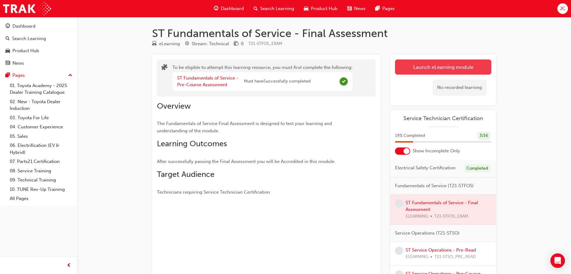
click at [423, 65] on button "Launch eLearning module" at bounding box center [443, 66] width 96 height 15
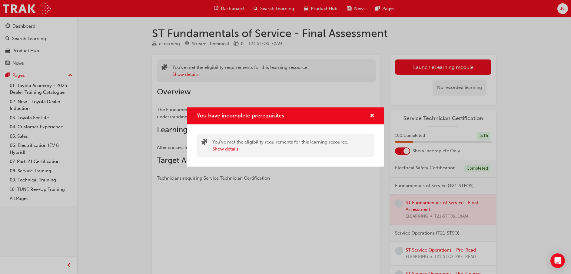
click at [221, 147] on button "Show details" at bounding box center [225, 148] width 26 height 7
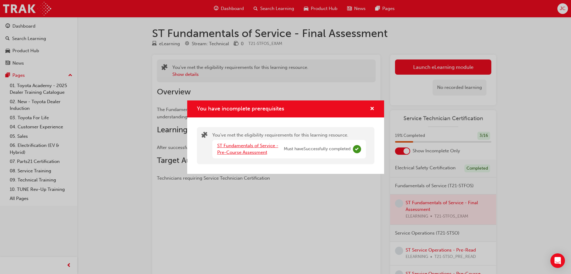
click at [262, 145] on link "ST Fundamentals of Service - Pre-Course Assessment" at bounding box center [247, 149] width 61 height 12
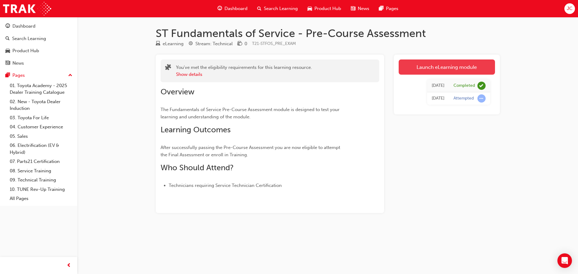
click at [414, 62] on link "Launch eLearning module" at bounding box center [447, 66] width 96 height 15
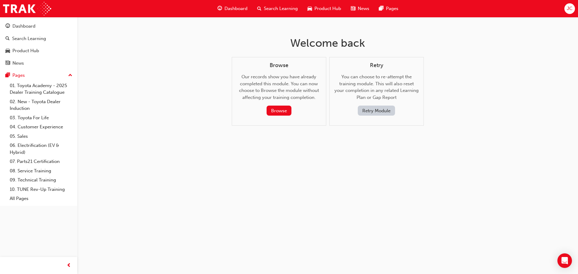
click at [234, 10] on span "Dashboard" at bounding box center [235, 8] width 23 height 7
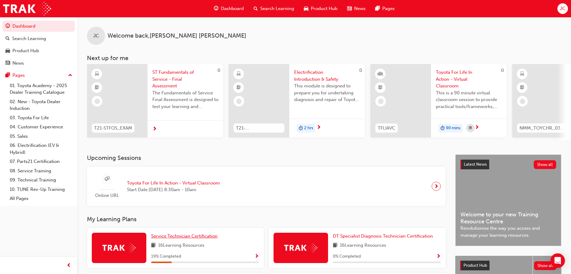
click at [169, 237] on span "Service Technician Certification" at bounding box center [184, 235] width 66 height 5
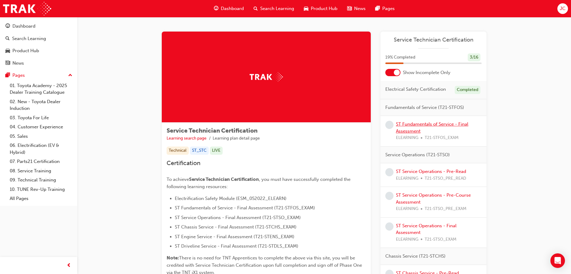
click at [408, 124] on link "ST Fundamentals of Service - Final Assessment" at bounding box center [432, 127] width 72 height 12
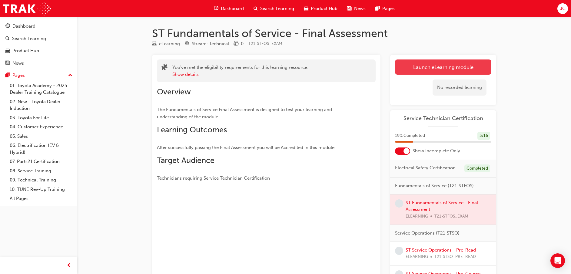
click at [406, 68] on button "Launch eLearning module" at bounding box center [443, 66] width 96 height 15
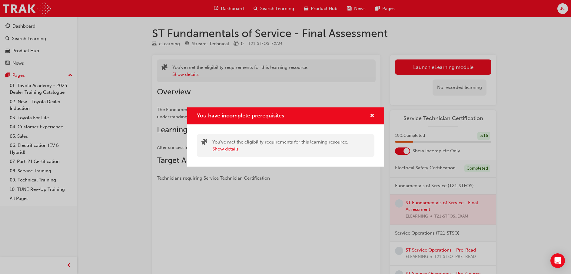
click at [216, 148] on button "Show details" at bounding box center [225, 148] width 26 height 7
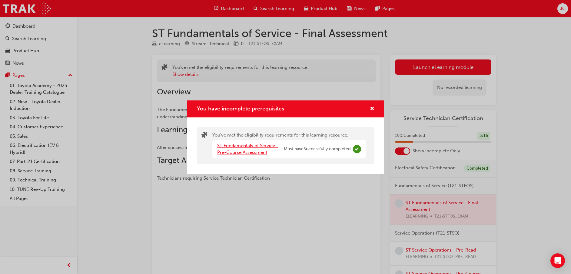
click at [230, 146] on link "ST Fundamentals of Service - Pre-Course Assessment" at bounding box center [247, 149] width 61 height 12
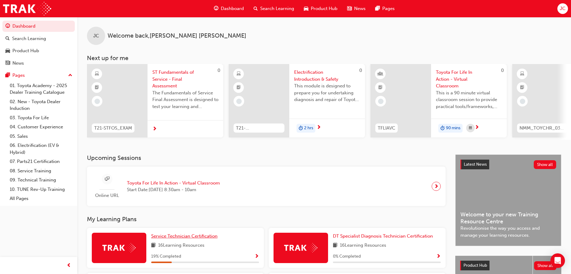
click at [194, 238] on span "Service Technician Certification" at bounding box center [184, 235] width 66 height 5
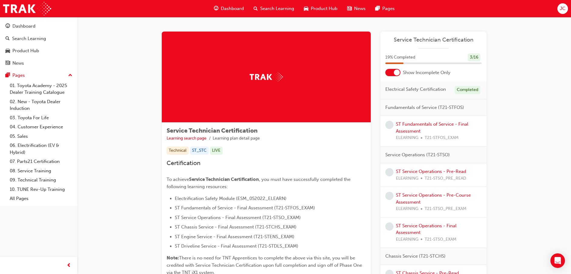
click at [398, 72] on div at bounding box center [397, 72] width 6 height 6
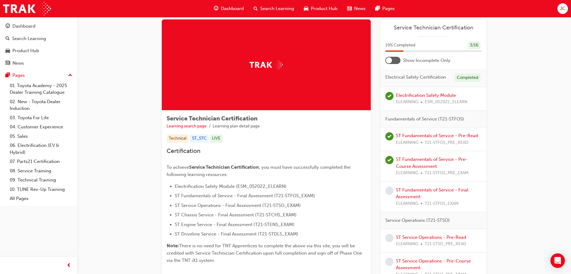
scroll to position [45, 0]
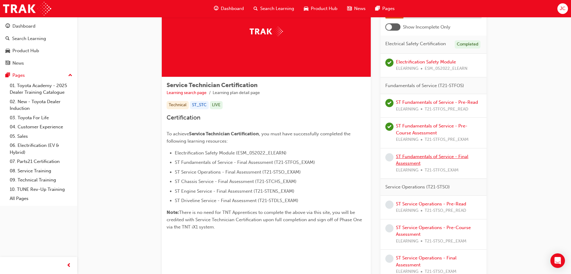
click at [410, 164] on link "ST Fundamentals of Service - Final Assessment" at bounding box center [432, 160] width 72 height 12
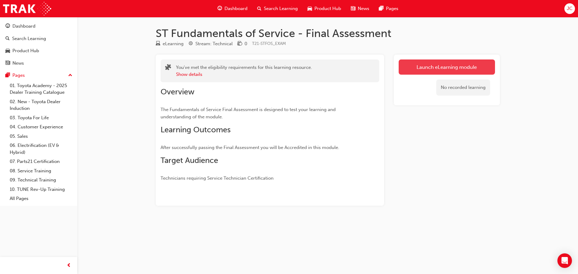
click at [425, 68] on link "Launch eLearning module" at bounding box center [447, 66] width 96 height 15
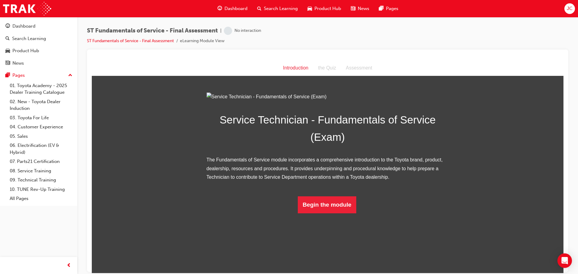
scroll to position [7, 0]
click at [316, 213] on button "Begin the module" at bounding box center [327, 204] width 58 height 17
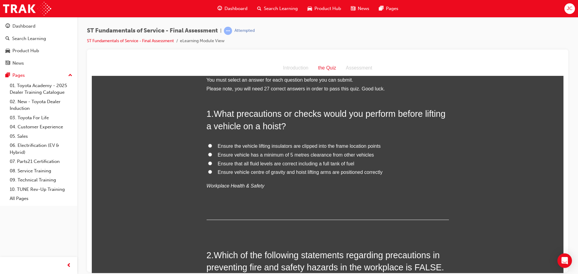
scroll to position [0, 0]
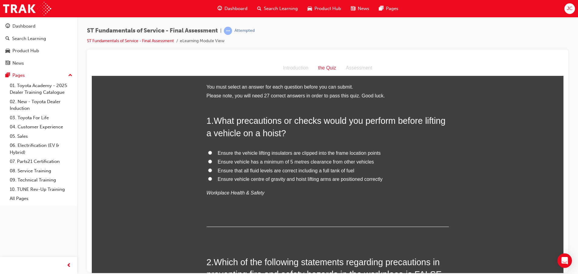
click at [264, 178] on span "Ensure vehicle centre of gravity and hoist lifting arms are positioned correctly" at bounding box center [300, 178] width 165 height 5
click at [212, 178] on input "Ensure vehicle centre of gravity and hoist lifting arms are positioned correctly" at bounding box center [210, 178] width 4 height 4
radio input "true"
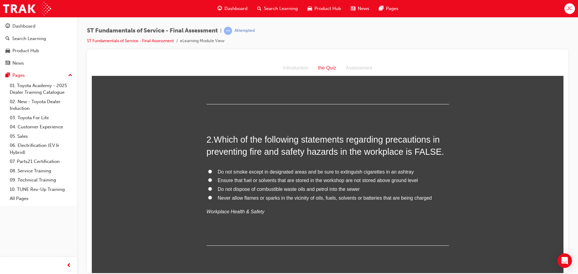
scroll to position [136, 0]
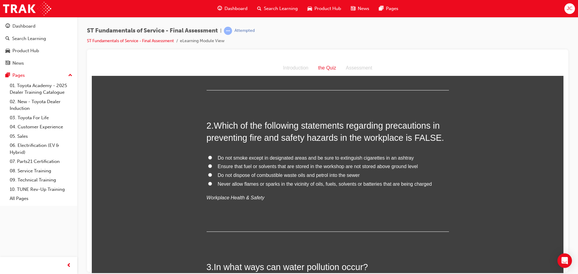
click at [247, 164] on span "Ensure that fuel or solvents that are stored in the workshop are not stored abo…" at bounding box center [318, 165] width 200 height 5
click at [212, 164] on input "Ensure that fuel or solvents that are stored in the workshop are not stored abo…" at bounding box center [210, 166] width 4 height 4
radio input "true"
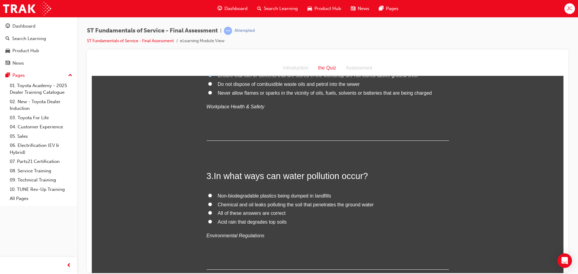
scroll to position [273, 0]
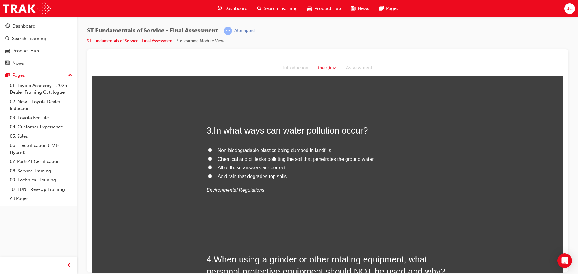
click at [239, 167] on span "All of these answers are correct" at bounding box center [252, 166] width 68 height 5
click at [212, 167] on input "All of these answers are correct" at bounding box center [210, 167] width 4 height 4
radio input "true"
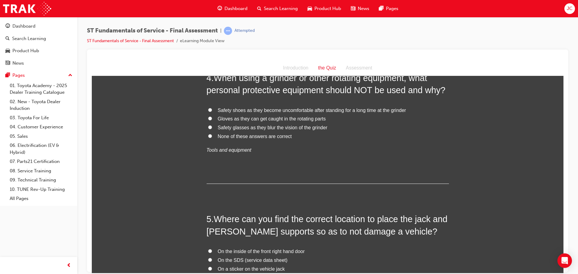
scroll to position [409, 0]
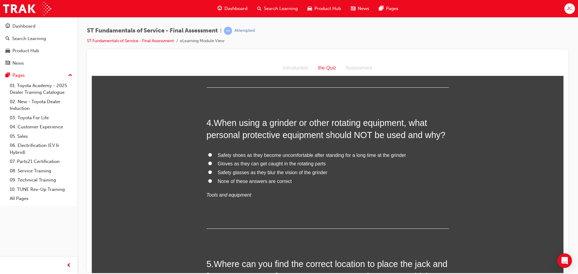
click at [269, 161] on span "Gloves as they can get caught in the rotating parts" at bounding box center [272, 163] width 108 height 5
click at [212, 161] on input "Gloves as they can get caught in the rotating parts" at bounding box center [210, 163] width 4 height 4
radio input "true"
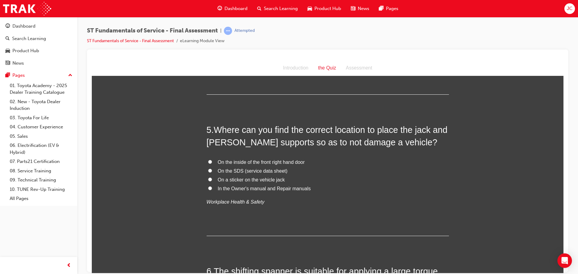
scroll to position [545, 0]
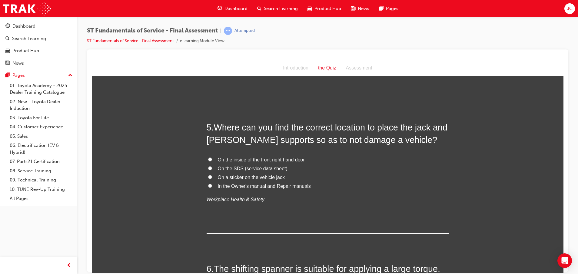
click at [257, 184] on span "In the Owner's manual and Repair manuals" at bounding box center [264, 185] width 93 height 5
click at [212, 184] on input "In the Owner's manual and Repair manuals" at bounding box center [210, 185] width 4 height 4
radio input "true"
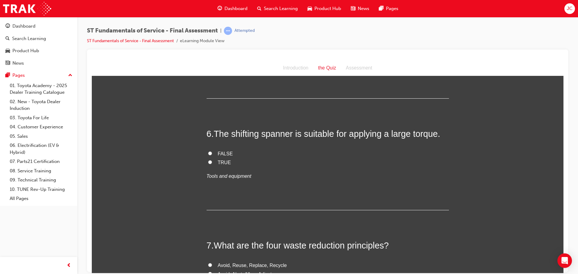
scroll to position [682, 0]
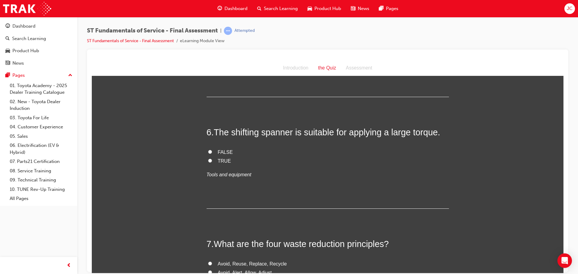
click at [224, 150] on span "FALSE" at bounding box center [225, 151] width 15 height 5
drag, startPoint x: 224, startPoint y: 150, endPoint x: 222, endPoint y: 152, distance: 3.2
click at [222, 152] on span "FALSE" at bounding box center [225, 151] width 15 height 5
drag, startPoint x: 222, startPoint y: 152, endPoint x: 211, endPoint y: 151, distance: 11.2
click at [211, 151] on label "FALSE" at bounding box center [328, 152] width 242 height 9
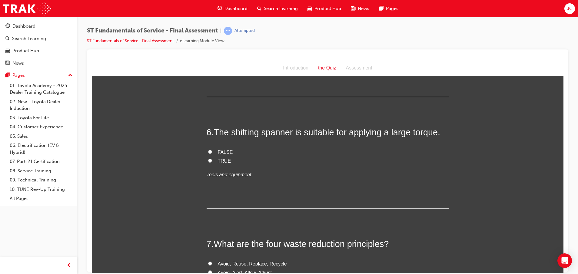
click at [211, 151] on input "FALSE" at bounding box center [210, 151] width 4 height 4
radio input "true"
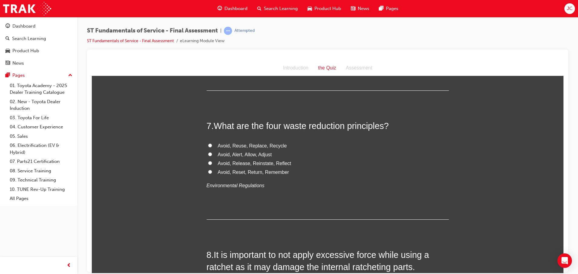
scroll to position [818, 0]
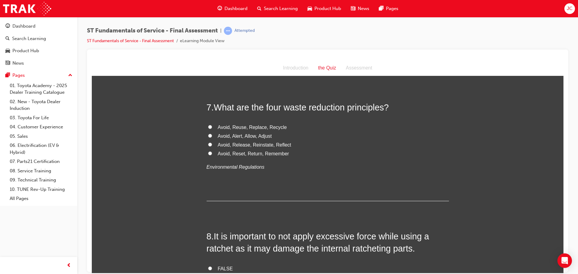
click at [231, 126] on span "Avoid, Reuse, Replace, Recycle" at bounding box center [252, 126] width 69 height 5
click at [212, 126] on input "Avoid, Reuse, Replace, Recycle" at bounding box center [210, 127] width 4 height 4
radio input "true"
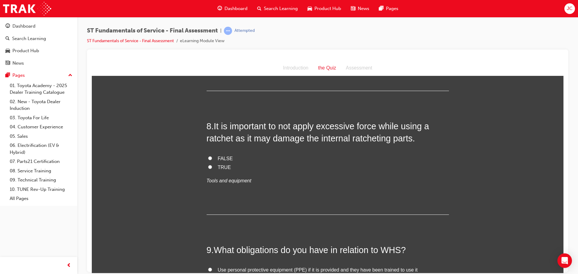
scroll to position [954, 0]
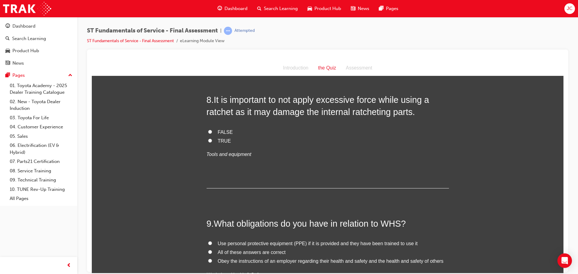
click at [216, 144] on label "TRUE" at bounding box center [328, 140] width 242 height 9
click at [212, 142] on input "TRUE" at bounding box center [210, 140] width 4 height 4
radio input "true"
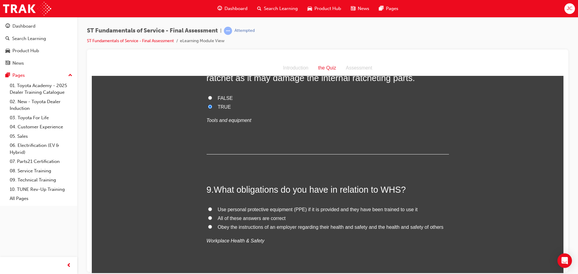
scroll to position [1045, 0]
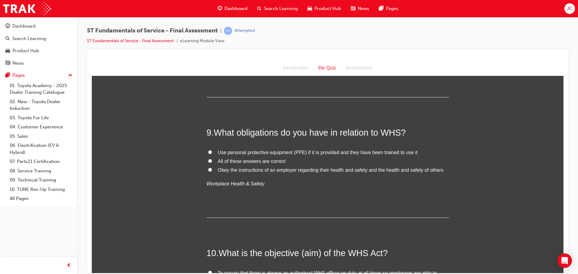
click at [256, 159] on span "All of these answers are correct" at bounding box center [252, 160] width 68 height 5
click at [212, 159] on input "All of these answers are correct" at bounding box center [210, 160] width 4 height 4
radio input "true"
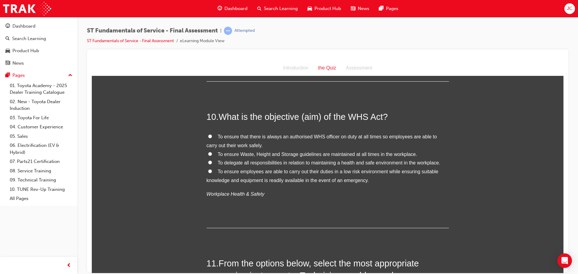
scroll to position [1181, 0]
click at [255, 173] on span "To ensure employees are able to carry out their duties in a low risk environmen…" at bounding box center [323, 175] width 232 height 14
click at [212, 172] on input "To ensure employees are able to carry out their duties in a low risk environmen…" at bounding box center [210, 170] width 4 height 4
radio input "true"
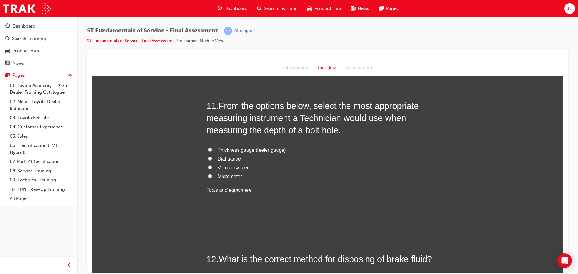
scroll to position [1318, 0]
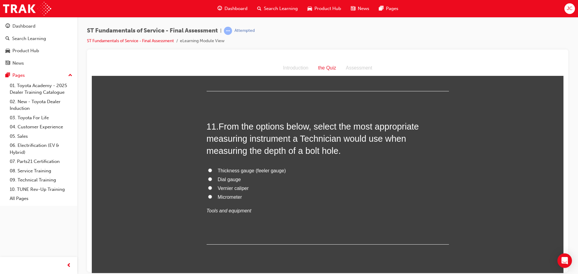
click at [223, 188] on span "Vernier caliper" at bounding box center [233, 187] width 31 height 5
click at [212, 188] on input "Vernier caliper" at bounding box center [210, 187] width 4 height 4
radio input "true"
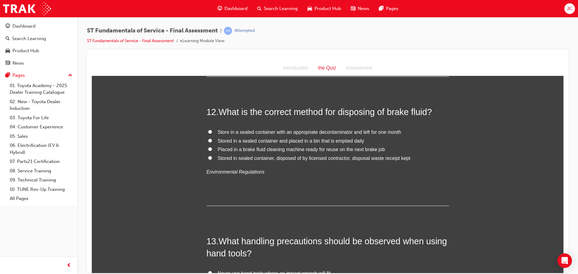
scroll to position [1500, 0]
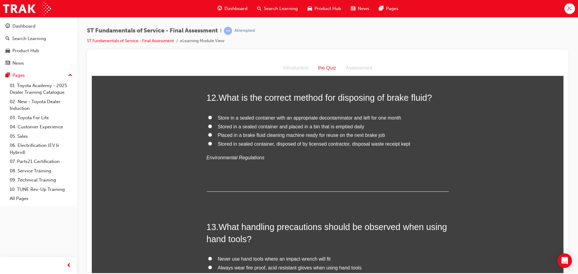
click at [298, 144] on span "Stored in sealed container, disposed of by licensed contractor, disposal waste …" at bounding box center [314, 143] width 193 height 5
click at [212, 144] on input "Stored in sealed container, disposed of by licensed contractor, disposal waste …" at bounding box center [210, 143] width 4 height 4
radio input "true"
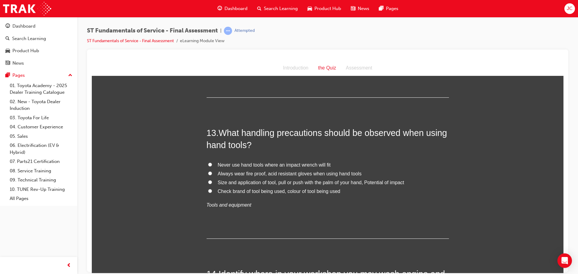
scroll to position [1590, 0]
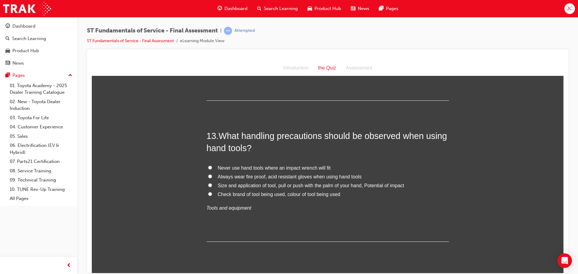
click at [239, 184] on span "Size and application of tool, pull or push with the palm of your hand, Potentia…" at bounding box center [311, 184] width 186 height 5
click at [212, 184] on input "Size and application of tool, pull or push with the palm of your hand, Potentia…" at bounding box center [210, 185] width 4 height 4
radio input "true"
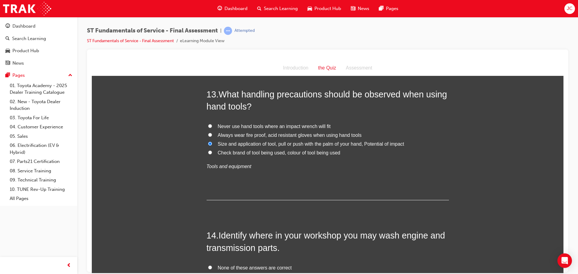
scroll to position [1727, 0]
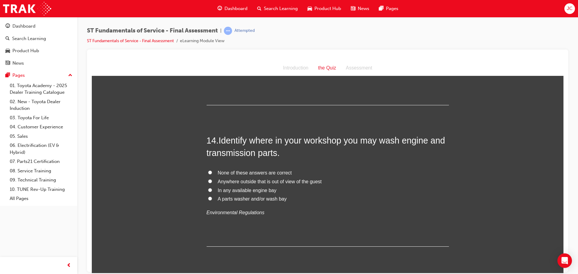
click at [256, 198] on span "A parts washer and/or wash bay" at bounding box center [252, 198] width 69 height 5
click at [212, 198] on input "A parts washer and/or wash bay" at bounding box center [210, 198] width 4 height 4
radio input "true"
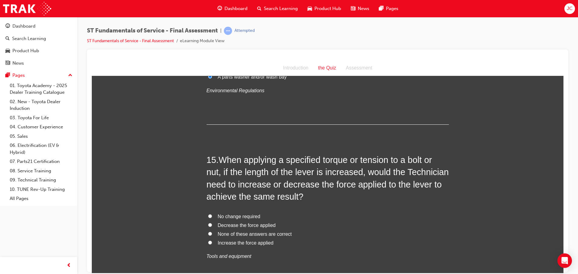
scroll to position [1863, 0]
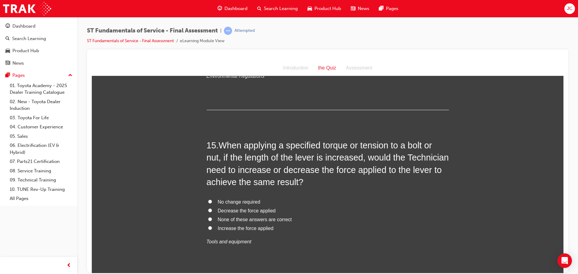
click at [235, 210] on span "Decrease the force applied" at bounding box center [247, 210] width 58 height 5
click at [212, 210] on input "Decrease the force applied" at bounding box center [210, 210] width 4 height 4
radio input "true"
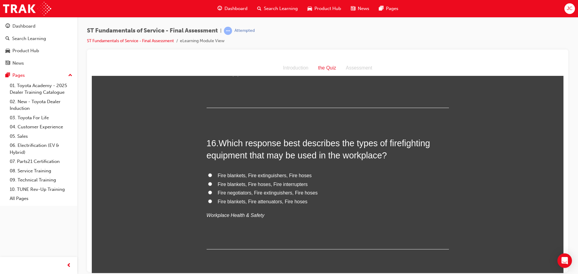
scroll to position [2045, 0]
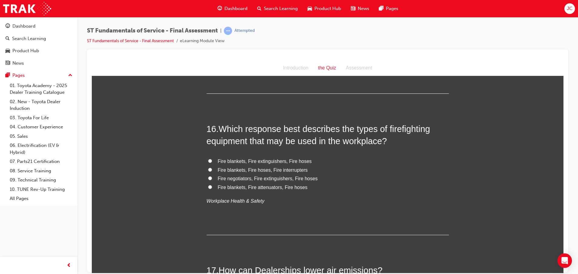
click at [254, 160] on span "Fire blankets, Fire extinguishers, Fire hoses" at bounding box center [265, 160] width 94 height 5
click at [212, 160] on input "Fire blankets, Fire extinguishers, Fire hoses" at bounding box center [210, 160] width 4 height 4
radio input "true"
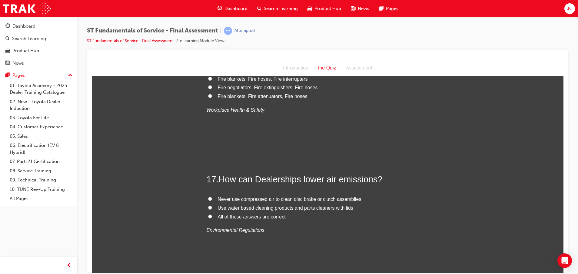
scroll to position [2181, 0]
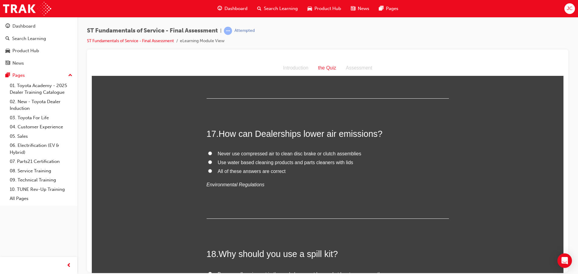
click at [272, 163] on span "Use water based cleaning products and parts cleaners with lids" at bounding box center [285, 161] width 135 height 5
click at [212, 163] on input "Use water based cleaning products and parts cleaners with lids" at bounding box center [210, 162] width 4 height 4
radio input "true"
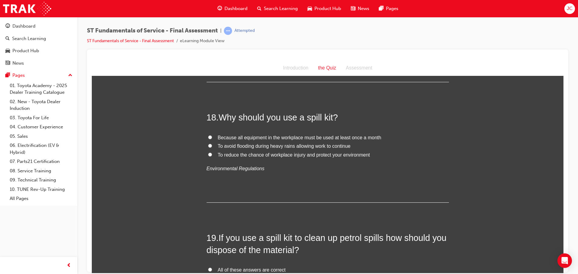
click at [293, 154] on span "To reduce the chance of workplace injury and protect your environment" at bounding box center [294, 154] width 152 height 5
click at [212, 154] on input "To reduce the chance of workplace injury and protect your environment" at bounding box center [210, 154] width 4 height 4
radio input "true"
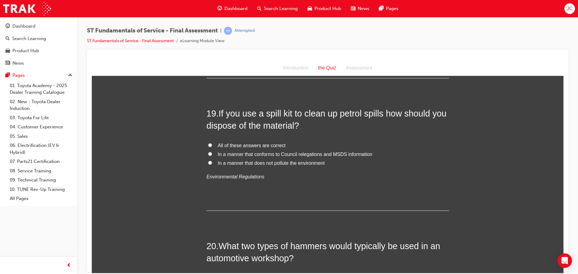
scroll to position [2454, 0]
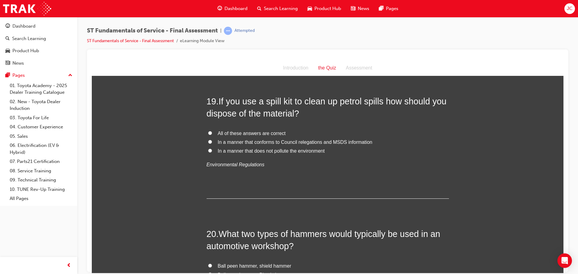
click at [272, 138] on label "In a manner that conforms to Council relegations and MSDS information" at bounding box center [328, 142] width 242 height 9
click at [212, 139] on input "In a manner that conforms to Council relegations and MSDS information" at bounding box center [210, 141] width 4 height 4
radio input "true"
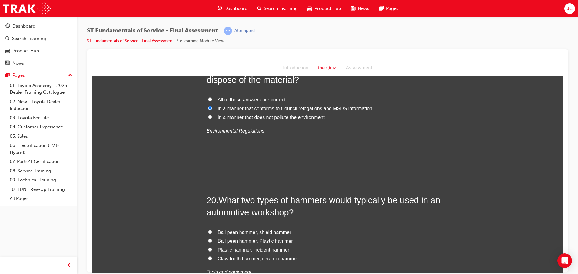
scroll to position [2499, 0]
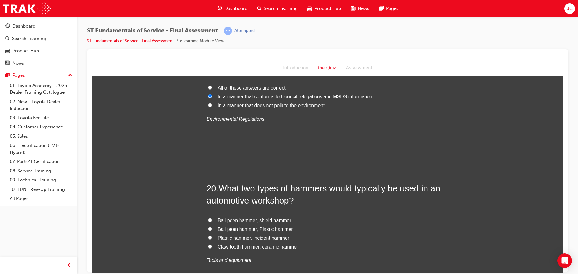
click at [237, 230] on span "Ball peen hammer, Plastic hammer" at bounding box center [255, 228] width 75 height 5
click at [212, 230] on input "Ball peen hammer, Plastic hammer" at bounding box center [210, 228] width 4 height 4
radio input "true"
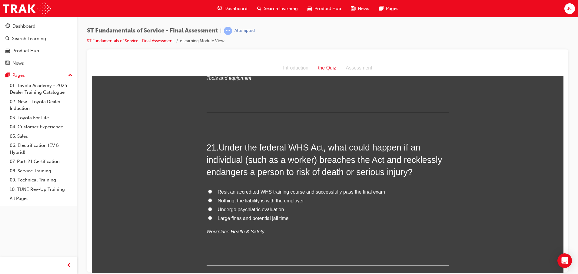
scroll to position [2726, 0]
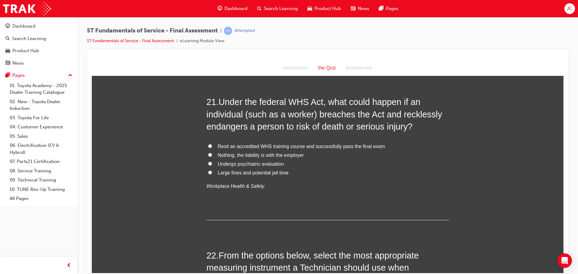
click at [239, 172] on span "Large fines and potential jail time" at bounding box center [253, 172] width 71 height 5
click at [212, 172] on input "Large fines and potential jail time" at bounding box center [210, 172] width 4 height 4
radio input "true"
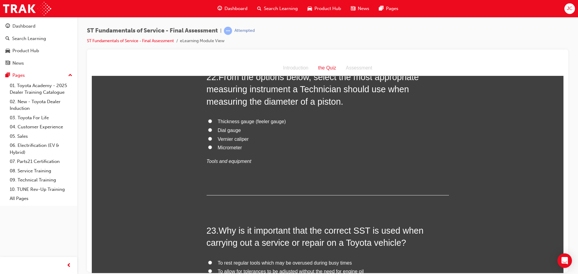
scroll to position [2908, 0]
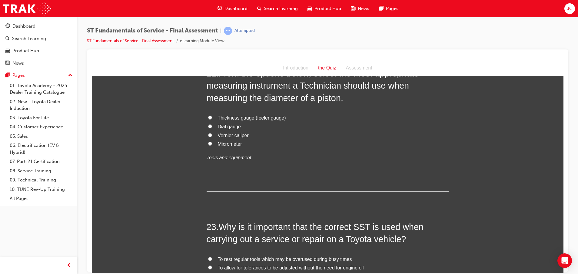
click at [227, 144] on span "Micrometer" at bounding box center [230, 143] width 24 height 5
click at [212, 144] on input "Micrometer" at bounding box center [210, 143] width 4 height 4
radio input "true"
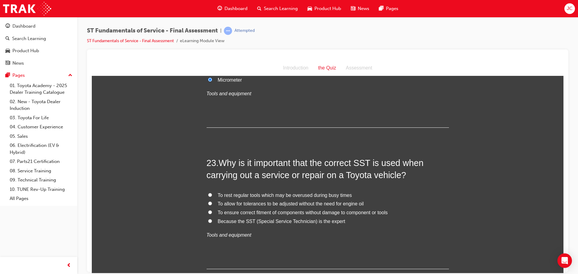
scroll to position [2999, 0]
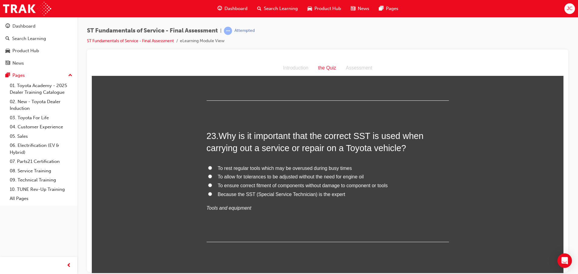
click at [306, 184] on span "To ensure correct fitment of components without damage to component or tools" at bounding box center [303, 184] width 170 height 5
click at [212, 184] on input "To ensure correct fitment of components without damage to component or tools" at bounding box center [210, 185] width 4 height 4
radio input "true"
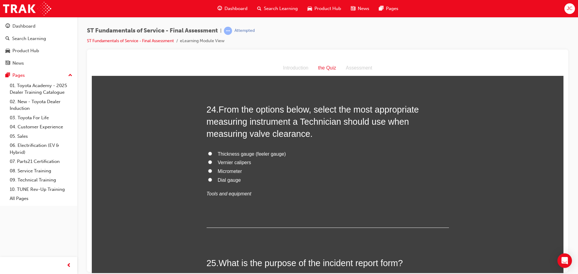
scroll to position [3181, 0]
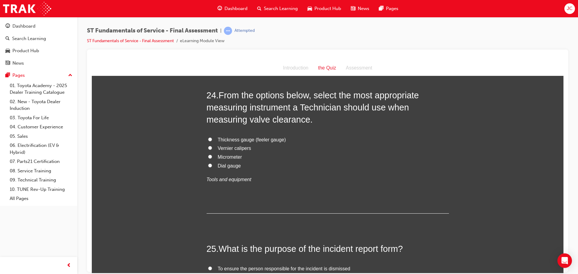
click at [230, 139] on span "Thickness gauge (feeler gauge)" at bounding box center [252, 139] width 68 height 5
click at [212, 139] on input "Thickness gauge (feeler gauge)" at bounding box center [210, 139] width 4 height 4
radio input "true"
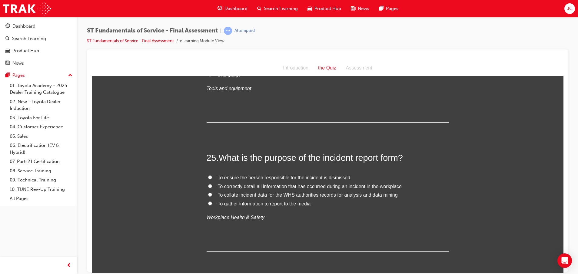
scroll to position [3317, 0]
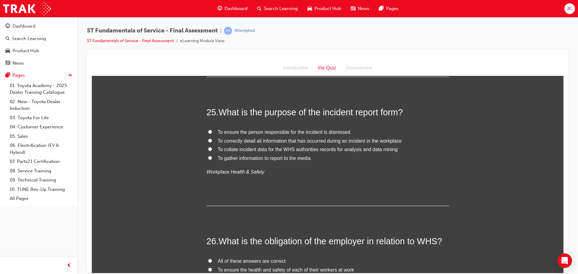
click at [355, 138] on span "To correctly detail all information that has occurred during an incident in the…" at bounding box center [310, 140] width 184 height 5
click at [212, 138] on input "To correctly detail all information that has occurred during an incident in the…" at bounding box center [210, 140] width 4 height 4
radio input "true"
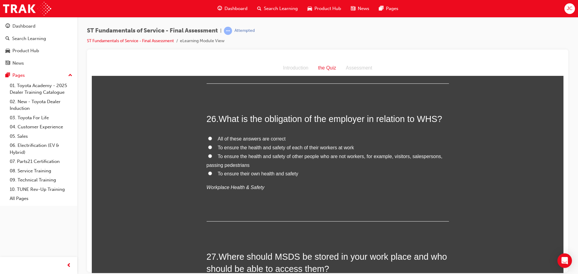
scroll to position [3453, 0]
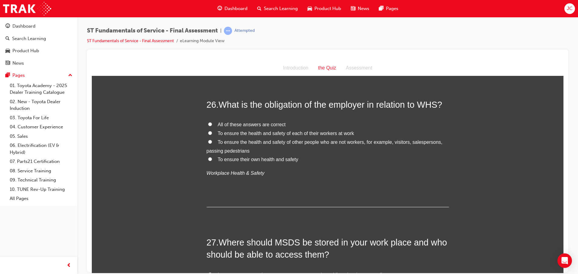
click at [253, 123] on span "All of these answers are correct" at bounding box center [252, 123] width 68 height 5
click at [212, 123] on input "All of these answers are correct" at bounding box center [210, 124] width 4 height 4
radio input "true"
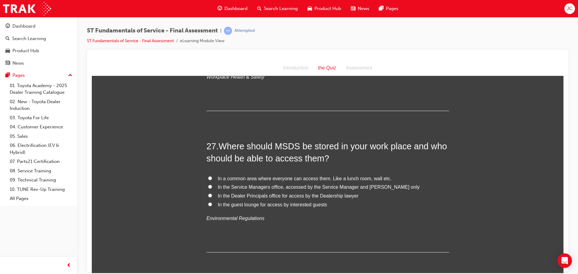
scroll to position [3590, 0]
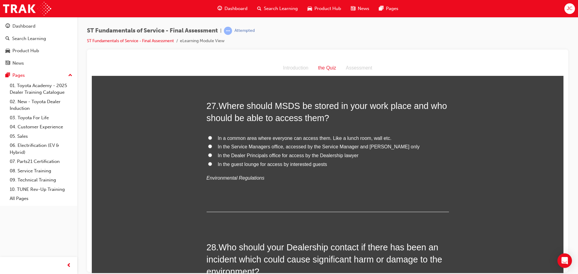
click at [253, 138] on span "In a common area where everyone can access them. Like a lunch room, wall etc." at bounding box center [305, 137] width 174 height 5
click at [212, 138] on input "In a common area where everyone can access them. Like a lunch room, wall etc." at bounding box center [210, 137] width 4 height 4
radio input "true"
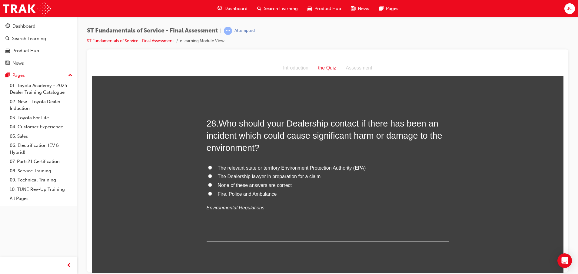
scroll to position [3726, 0]
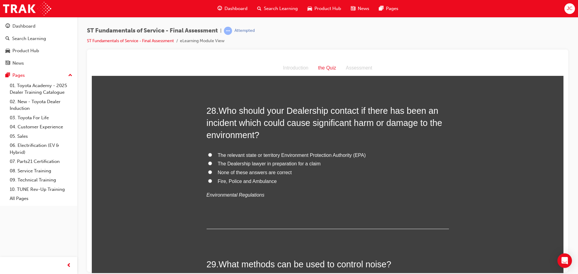
click at [232, 154] on span "The relevant state or territory Environment Protection Authority (EPA)" at bounding box center [292, 154] width 148 height 5
click at [212, 154] on input "The relevant state or territory Environment Protection Authority (EPA)" at bounding box center [210, 154] width 4 height 4
radio input "true"
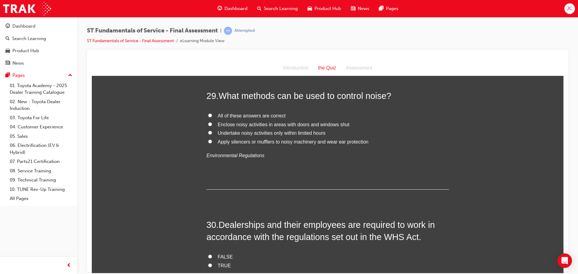
scroll to position [3908, 0]
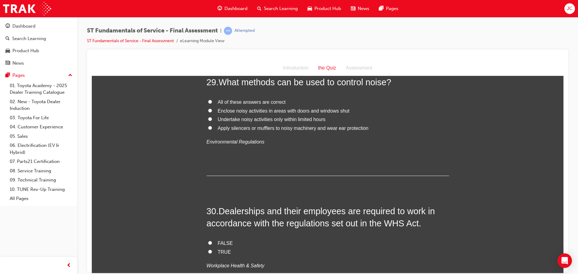
click at [247, 100] on span "All of these answers are correct" at bounding box center [252, 101] width 68 height 5
click at [212, 100] on input "All of these answers are correct" at bounding box center [210, 101] width 4 height 4
radio input "true"
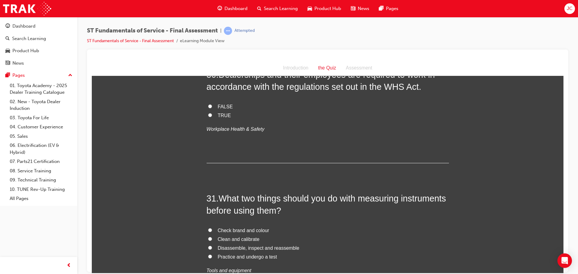
scroll to position [3999, 0]
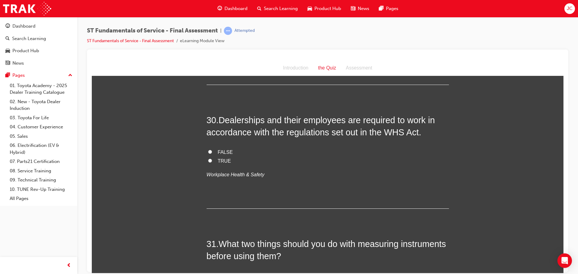
click at [218, 158] on span "TRUE" at bounding box center [224, 160] width 13 height 5
click at [212, 158] on input "TRUE" at bounding box center [210, 160] width 4 height 4
radio input "true"
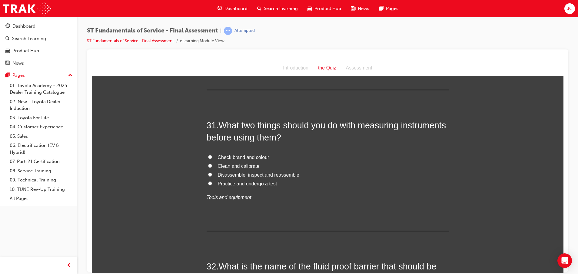
scroll to position [4135, 0]
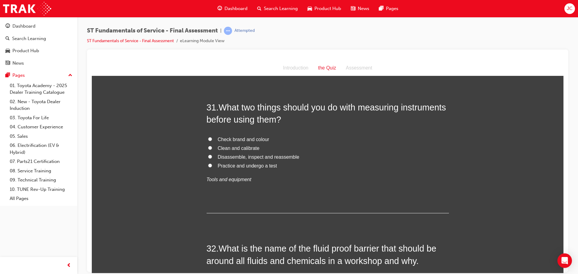
click at [241, 148] on span "Clean and calibrate" at bounding box center [239, 147] width 42 height 5
click at [212, 148] on input "Clean and calibrate" at bounding box center [210, 147] width 4 height 4
radio input "true"
click at [246, 166] on span "Practice and undergo a test" at bounding box center [247, 165] width 59 height 5
click at [212, 166] on input "Practice and undergo a test" at bounding box center [210, 165] width 4 height 4
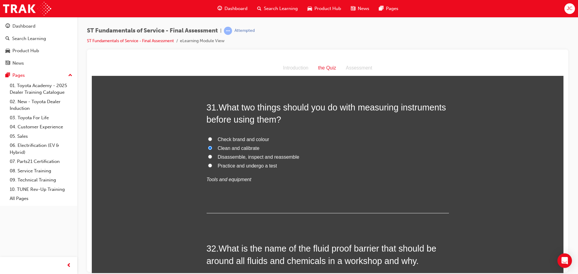
radio input "true"
click at [237, 150] on span "Clean and calibrate" at bounding box center [239, 147] width 42 height 5
click at [212, 149] on input "Clean and calibrate" at bounding box center [210, 147] width 4 height 4
radio input "true"
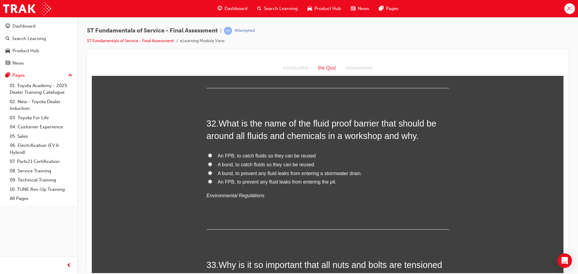
scroll to position [4271, 0]
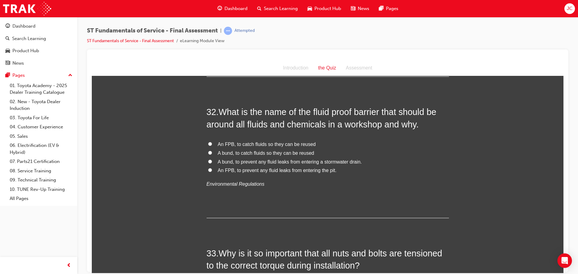
click at [330, 163] on span "A bund, to prevent any fluid leaks from entering a stormwater drain." at bounding box center [290, 161] width 144 height 5
click at [212, 163] on input "A bund, to prevent any fluid leaks from entering a stormwater drain." at bounding box center [210, 161] width 4 height 4
radio input "true"
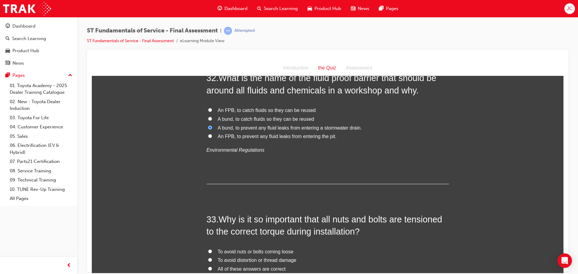
scroll to position [4362, 0]
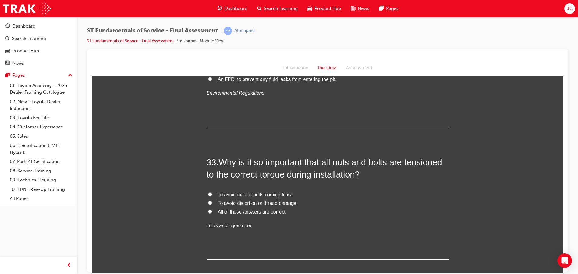
click at [268, 211] on span "All of these answers are correct" at bounding box center [252, 211] width 68 height 5
click at [212, 211] on input "All of these answers are correct" at bounding box center [210, 211] width 4 height 4
radio input "true"
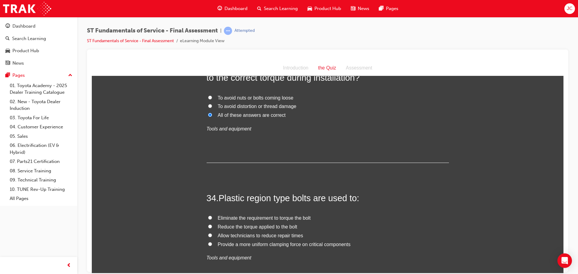
scroll to position [4499, 0]
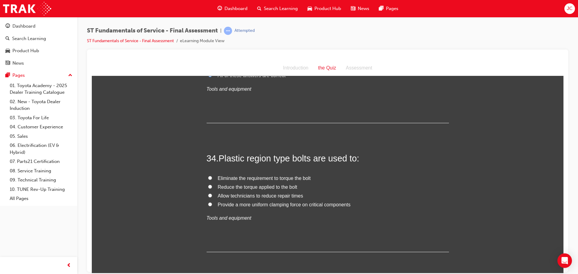
click at [258, 202] on span "Provide a more uniform clamping force on critical components" at bounding box center [284, 203] width 133 height 5
click at [212, 202] on input "Provide a more uniform clamping force on critical components" at bounding box center [210, 204] width 4 height 4
radio input "true"
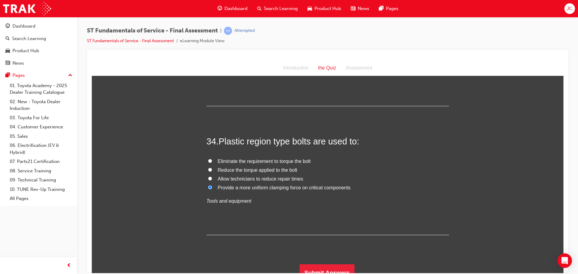
scroll to position [4523, 0]
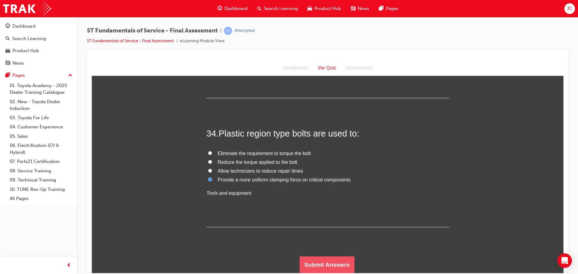
click at [311, 258] on button "Submit Answers" at bounding box center [327, 264] width 55 height 17
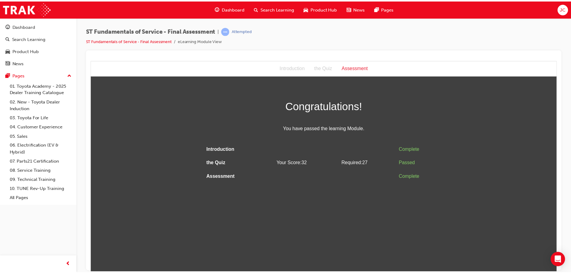
scroll to position [0, 0]
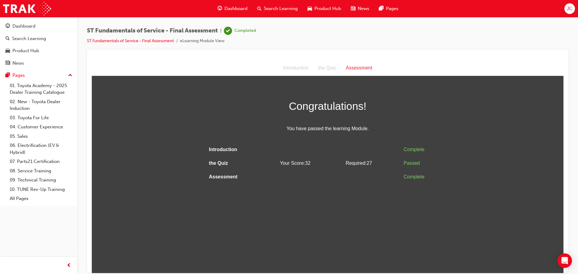
click at [223, 2] on div "Dashboard" at bounding box center [233, 8] width 40 height 12
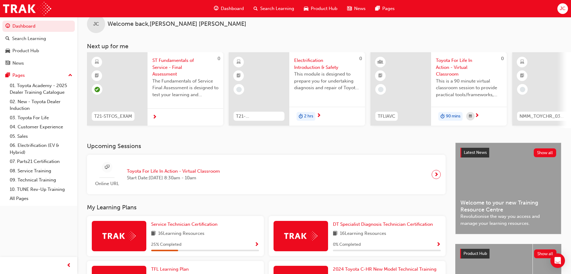
scroll to position [45, 0]
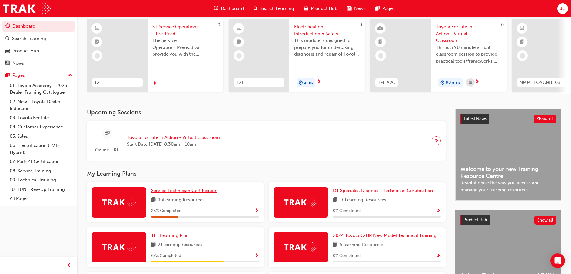
click at [189, 192] on span "Service Technician Certification" at bounding box center [184, 190] width 66 height 5
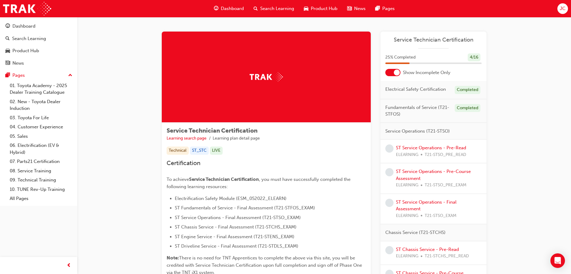
click at [407, 144] on div "ST Service Operations - Pre-Read ELEARNING T21-STSO_PRE_READ" at bounding box center [433, 151] width 106 height 24
click at [408, 147] on link "ST Service Operations - Pre-Read" at bounding box center [431, 147] width 70 height 5
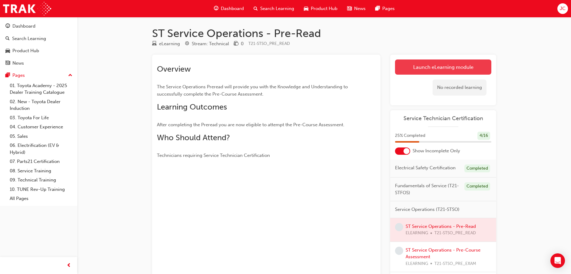
click at [425, 66] on link "Launch eLearning module" at bounding box center [443, 66] width 96 height 15
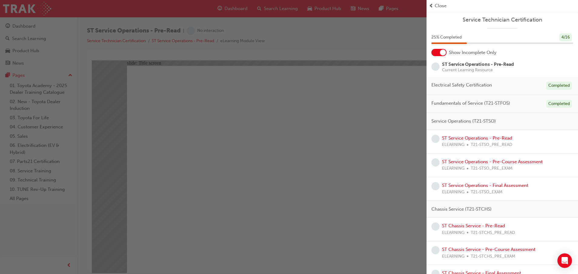
click at [437, 4] on span "Close" at bounding box center [441, 5] width 12 height 7
click at [388, 39] on div "button" at bounding box center [213, 137] width 427 height 274
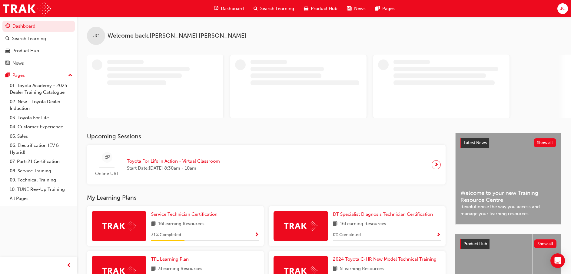
click at [204, 213] on span "Service Technician Certification" at bounding box center [184, 213] width 66 height 5
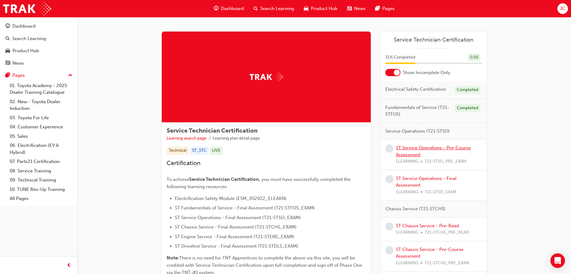
click at [411, 149] on link "ST Service Operations - Pre-Course Assessment" at bounding box center [433, 151] width 75 height 12
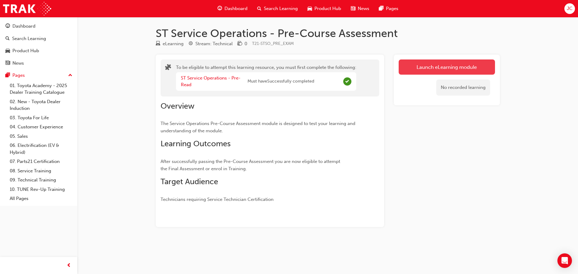
click at [427, 64] on button "Launch eLearning module" at bounding box center [447, 66] width 96 height 15
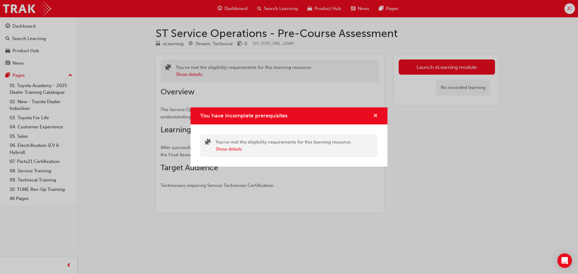
click at [373, 115] on span "cross-icon" at bounding box center [375, 115] width 5 height 5
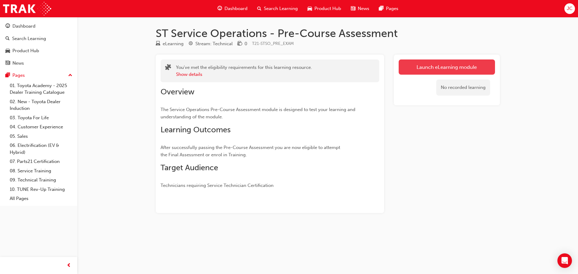
click at [428, 61] on button "Launch eLearning module" at bounding box center [447, 66] width 96 height 15
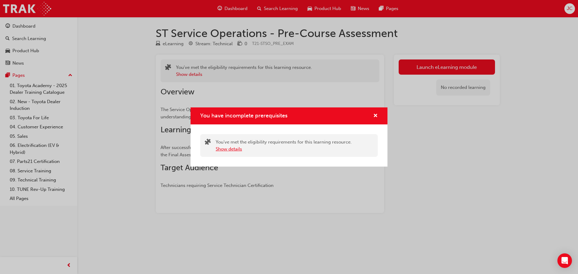
click at [230, 147] on button "Show details" at bounding box center [229, 148] width 26 height 7
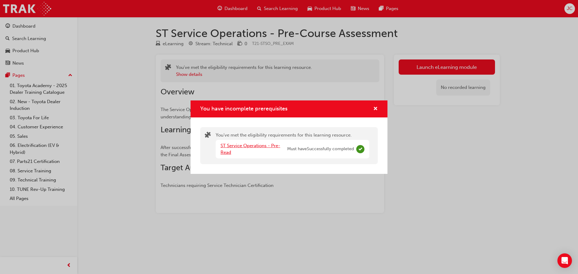
click at [230, 147] on link "ST Service Operations - Pre-Read" at bounding box center [251, 149] width 60 height 12
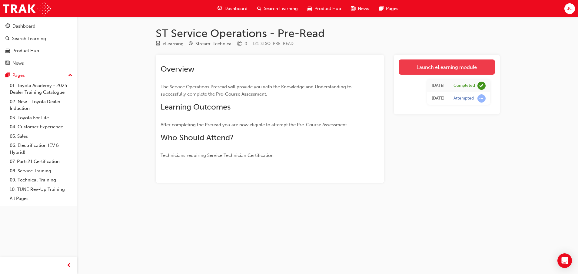
click at [416, 61] on link "Launch eLearning module" at bounding box center [447, 66] width 96 height 15
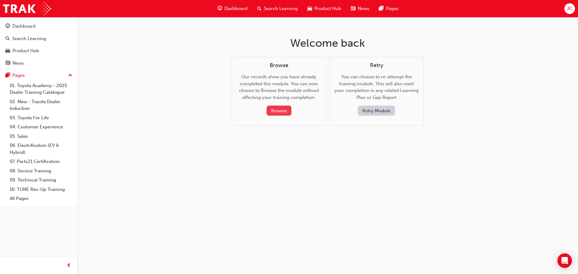
click at [277, 107] on button "Browse" at bounding box center [279, 110] width 25 height 10
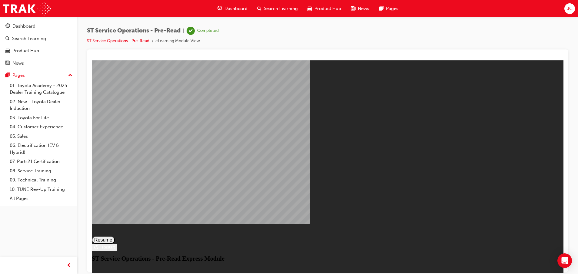
click at [227, 4] on div "Dashboard" at bounding box center [233, 8] width 40 height 12
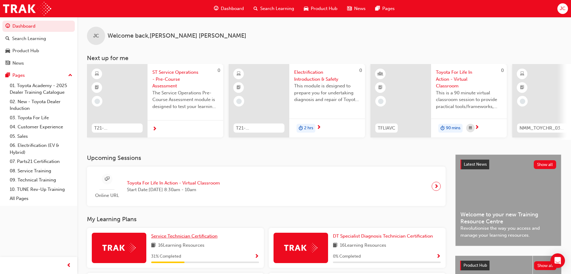
click at [162, 237] on span "Service Technician Certification" at bounding box center [184, 235] width 66 height 5
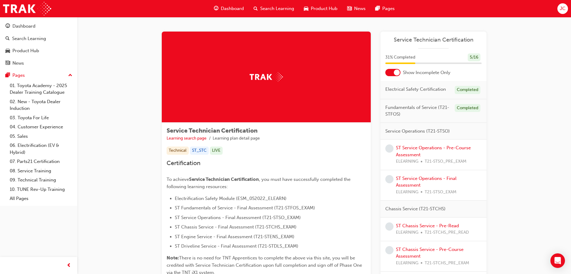
click at [396, 71] on div at bounding box center [397, 72] width 6 height 6
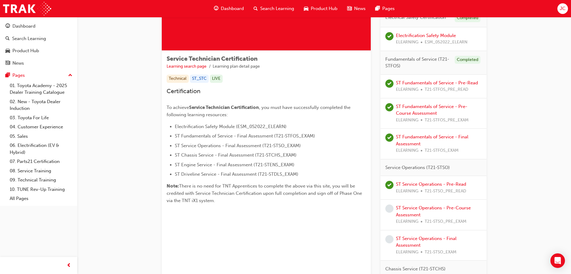
scroll to position [91, 0]
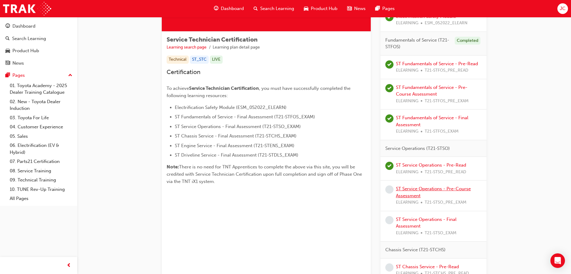
click at [409, 188] on link "ST Service Operations - Pre-Course Assessment" at bounding box center [433, 192] width 75 height 12
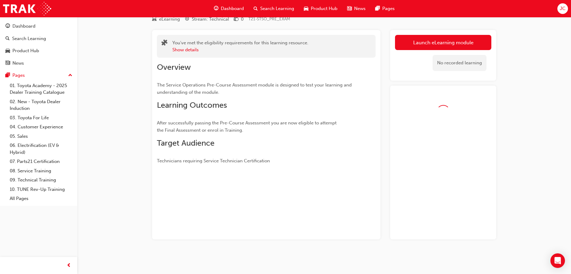
scroll to position [42, 0]
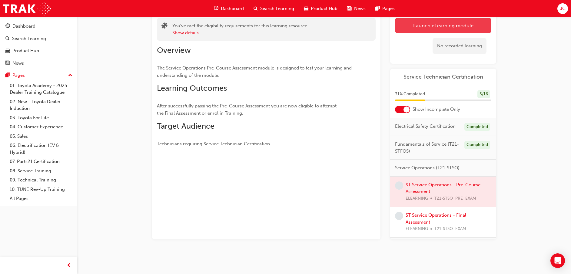
click at [416, 29] on link "Launch eLearning module" at bounding box center [443, 25] width 96 height 15
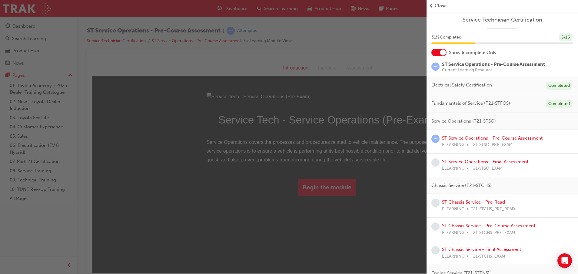
click at [434, 5] on div "Close" at bounding box center [502, 5] width 147 height 7
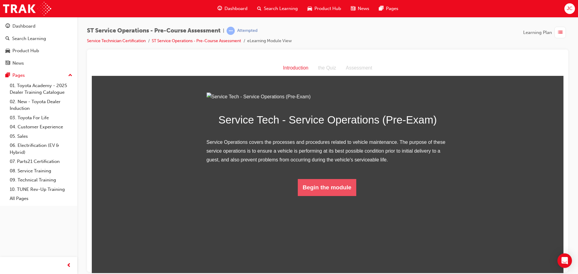
click at [336, 195] on button "Begin the module" at bounding box center [327, 186] width 58 height 17
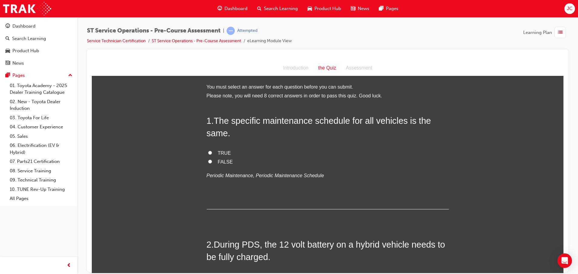
click at [218, 163] on span "FALSE" at bounding box center [225, 161] width 15 height 5
click at [212, 163] on input "FALSE" at bounding box center [210, 161] width 4 height 4
radio input "true"
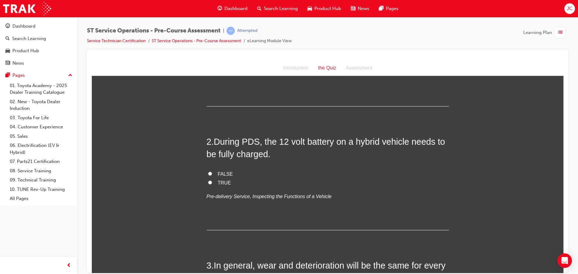
scroll to position [136, 0]
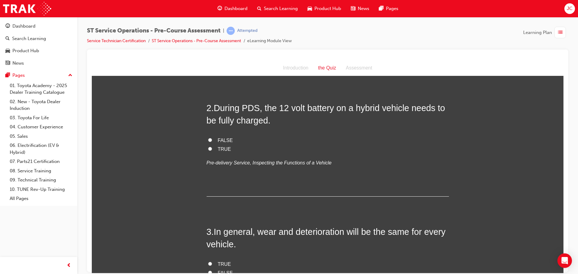
click at [220, 149] on span "TRUE" at bounding box center [224, 148] width 13 height 5
click at [212, 149] on input "TRUE" at bounding box center [210, 148] width 4 height 4
radio input "true"
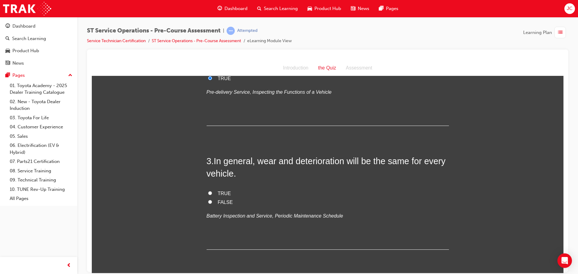
scroll to position [227, 0]
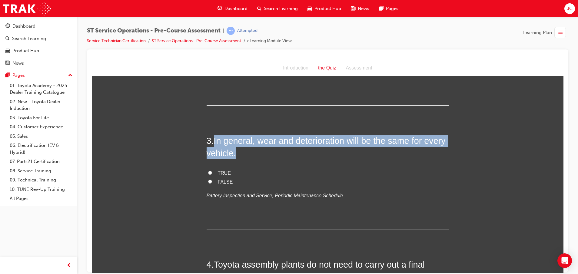
drag, startPoint x: 212, startPoint y: 139, endPoint x: 442, endPoint y: 152, distance: 230.6
click at [442, 152] on h2 "3 . In general, wear and deterioration will be the same for every vehicle." at bounding box center [328, 146] width 242 height 25
drag, startPoint x: 442, startPoint y: 152, endPoint x: 375, endPoint y: 160, distance: 67.4
click at [382, 158] on h2 "3 . In general, wear and deterioration will be the same for every vehicle." at bounding box center [328, 146] width 242 height 25
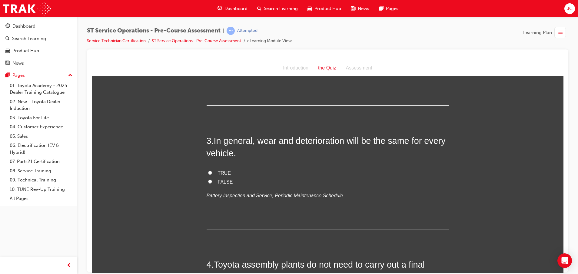
click at [259, 175] on label "TRUE" at bounding box center [328, 172] width 242 height 9
click at [212, 174] on input "TRUE" at bounding box center [210, 172] width 4 height 4
radio input "true"
click at [234, 183] on label "FALSE" at bounding box center [328, 181] width 242 height 9
click at [212, 183] on input "FALSE" at bounding box center [210, 181] width 4 height 4
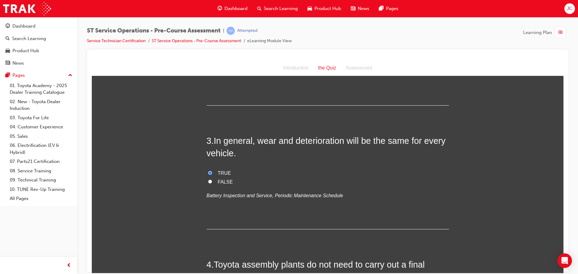
radio input "true"
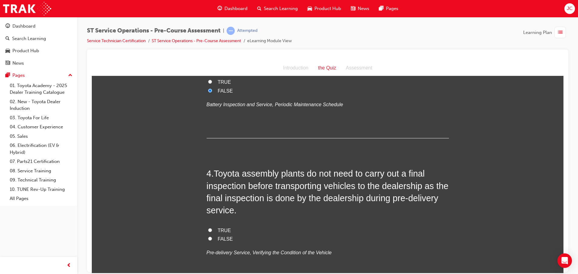
scroll to position [364, 0]
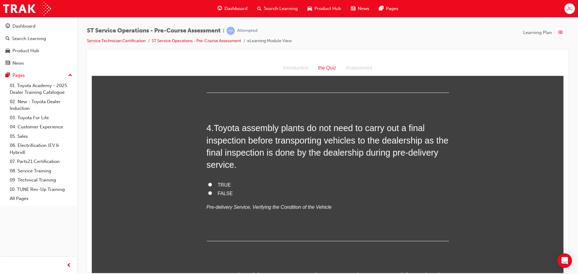
click at [221, 192] on span "FALSE" at bounding box center [225, 192] width 15 height 5
click at [212, 192] on input "FALSE" at bounding box center [210, 193] width 4 height 4
radio input "true"
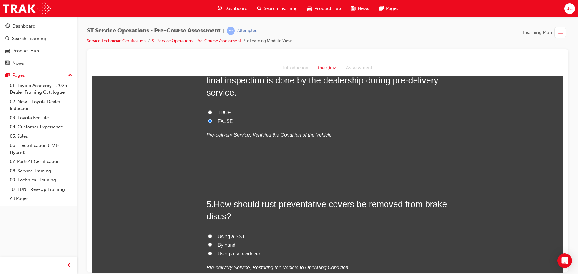
scroll to position [500, 0]
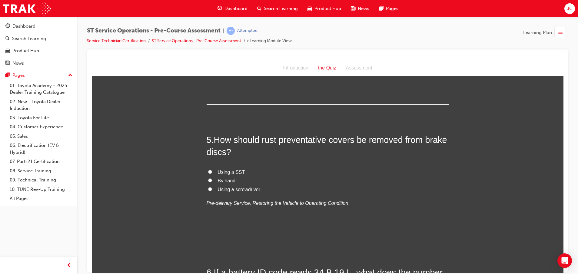
click at [226, 179] on span "By hand" at bounding box center [227, 180] width 18 height 5
click at [212, 179] on input "By hand" at bounding box center [210, 180] width 4 height 4
radio input "true"
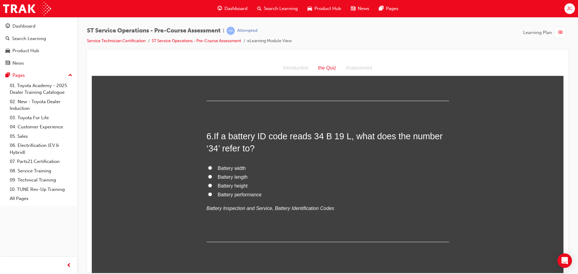
scroll to position [636, 0]
click at [235, 165] on span "Battery width" at bounding box center [232, 167] width 28 height 5
click at [212, 165] on input "Battery width" at bounding box center [210, 167] width 4 height 4
radio input "true"
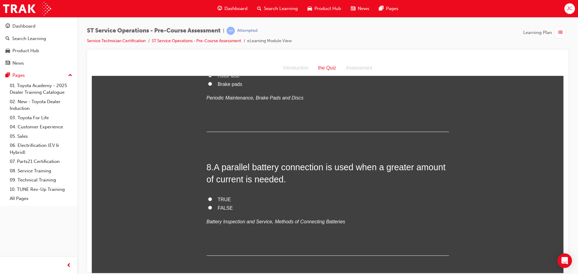
scroll to position [818, 0]
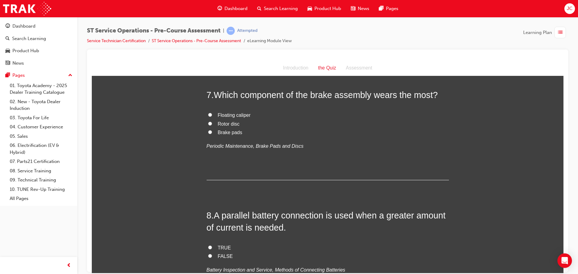
click at [232, 132] on span "Brake pads" at bounding box center [230, 131] width 25 height 5
click at [212, 132] on input "Brake pads" at bounding box center [210, 132] width 4 height 4
radio input "true"
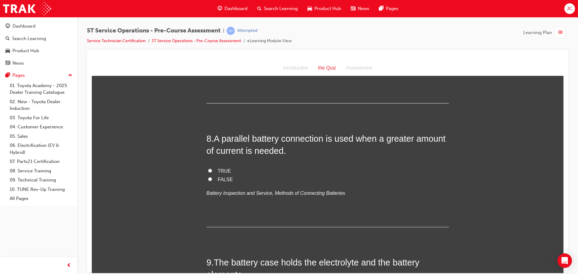
scroll to position [909, 0]
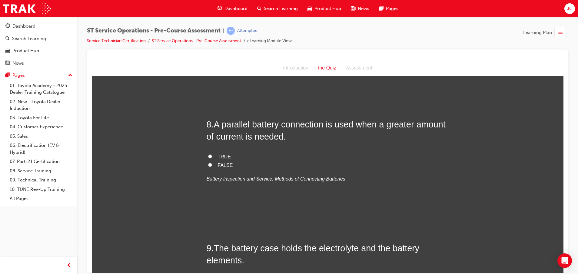
click at [219, 158] on span "TRUE" at bounding box center [224, 156] width 13 height 5
click at [212, 158] on input "TRUE" at bounding box center [210, 156] width 4 height 4
radio input "true"
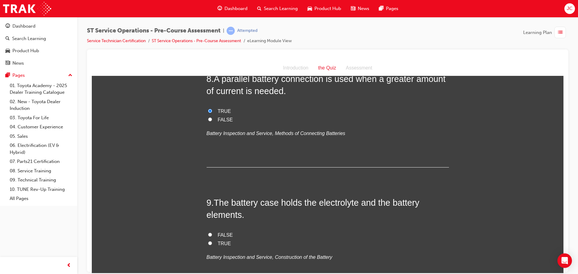
scroll to position [1045, 0]
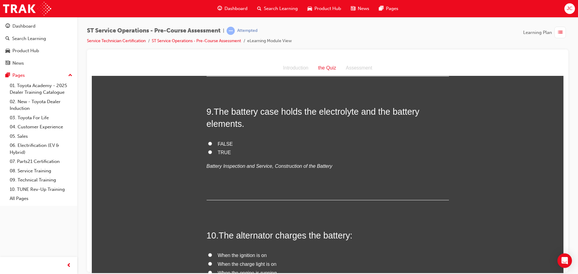
click at [218, 150] on span "TRUE" at bounding box center [224, 151] width 13 height 5
click at [212, 150] on input "TRUE" at bounding box center [210, 152] width 4 height 4
radio input "true"
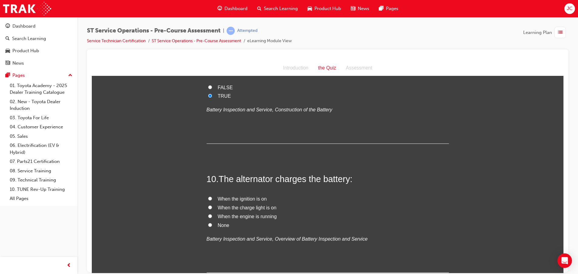
scroll to position [1147, 0]
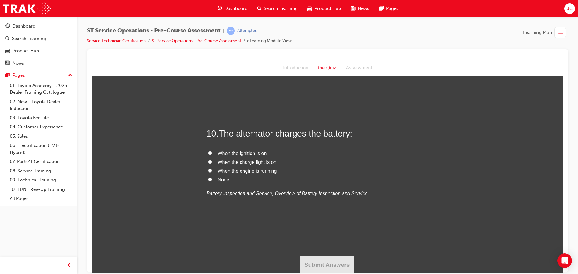
click at [258, 169] on span "When the engine is running" at bounding box center [247, 170] width 59 height 5
click at [212, 169] on input "When the engine is running" at bounding box center [210, 170] width 4 height 4
radio input "true"
click at [325, 263] on button "Submit Answers" at bounding box center [327, 264] width 55 height 17
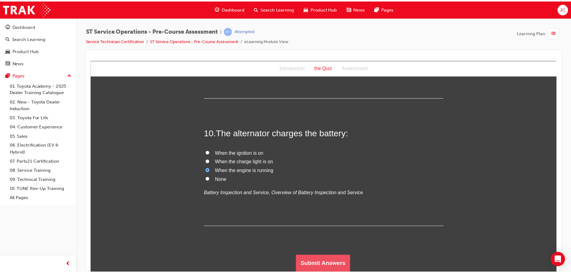
scroll to position [0, 0]
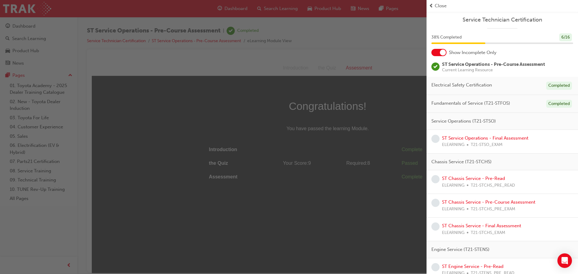
click at [434, 4] on div "Close" at bounding box center [502, 5] width 147 height 7
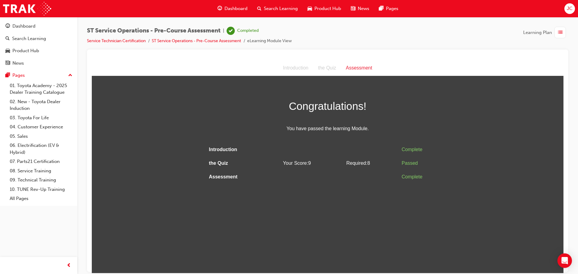
click at [234, 10] on span "Dashboard" at bounding box center [235, 8] width 23 height 7
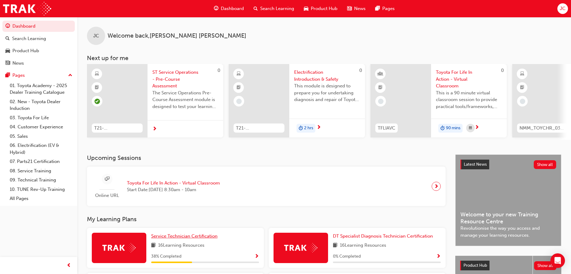
click at [183, 237] on span "Service Technician Certification" at bounding box center [184, 235] width 66 height 5
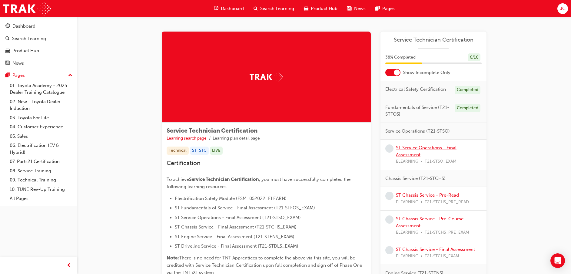
click at [404, 149] on link "ST Service Operations - Final Assessment" at bounding box center [426, 151] width 61 height 12
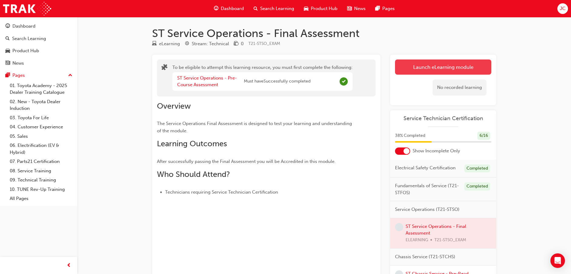
click at [447, 68] on button "Launch eLearning module" at bounding box center [443, 66] width 96 height 15
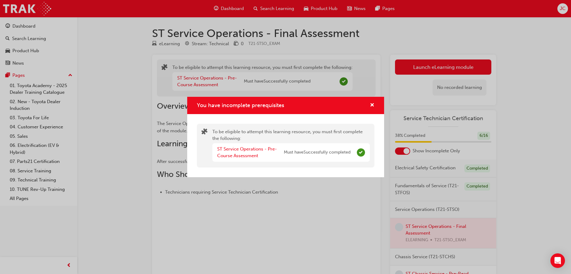
drag, startPoint x: 244, startPoint y: 216, endPoint x: 215, endPoint y: 136, distance: 84.9
click at [245, 216] on div "You have incomplete prerequisites To be eligible to attempt this learning resou…" at bounding box center [285, 137] width 571 height 274
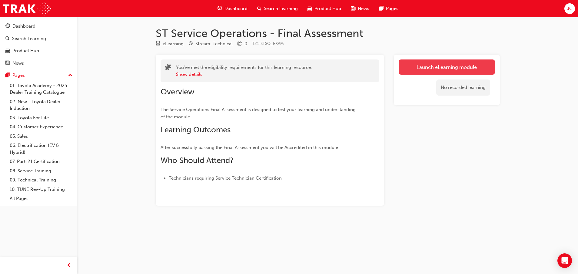
click at [434, 67] on link "Launch eLearning module" at bounding box center [447, 66] width 96 height 15
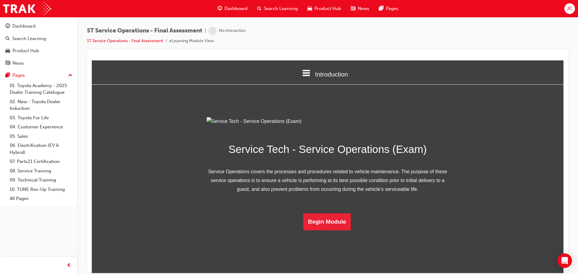
scroll to position [24, 0]
click at [332, 230] on button "Begin Module" at bounding box center [327, 221] width 48 height 17
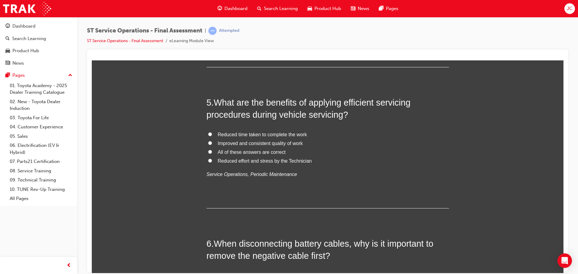
scroll to position [0, 0]
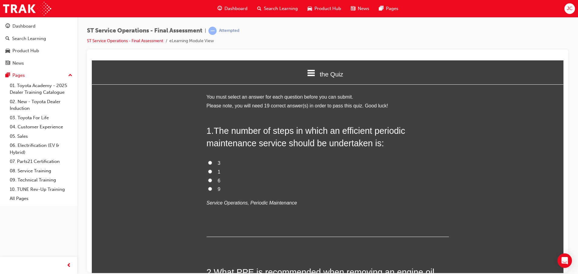
drag, startPoint x: 560, startPoint y: 252, endPoint x: 621, endPoint y: 61, distance: 201.0
